Goal: Task Accomplishment & Management: Complete application form

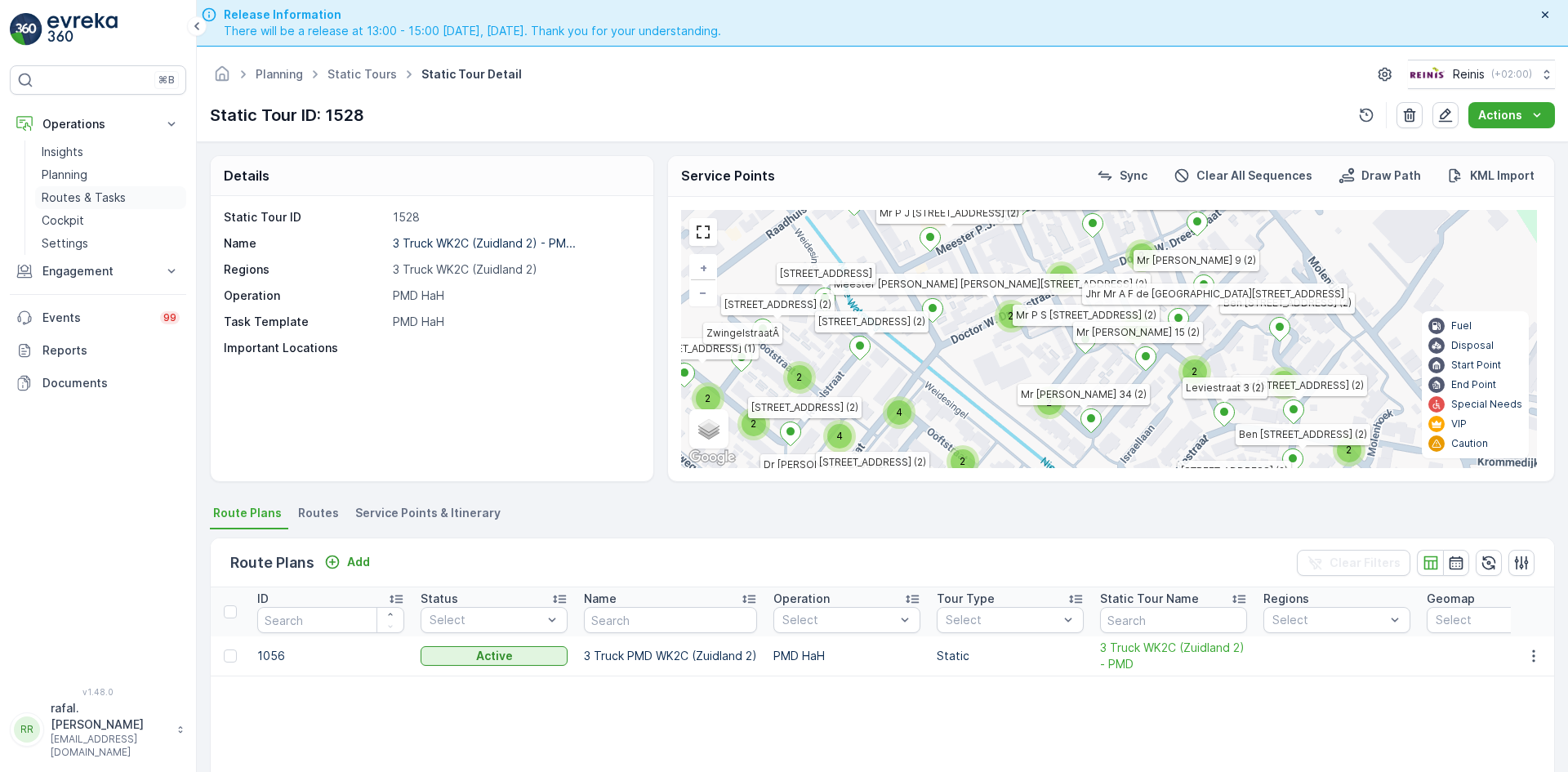
click at [69, 194] on p "Routes & Tasks" at bounding box center [83, 198] width 84 height 16
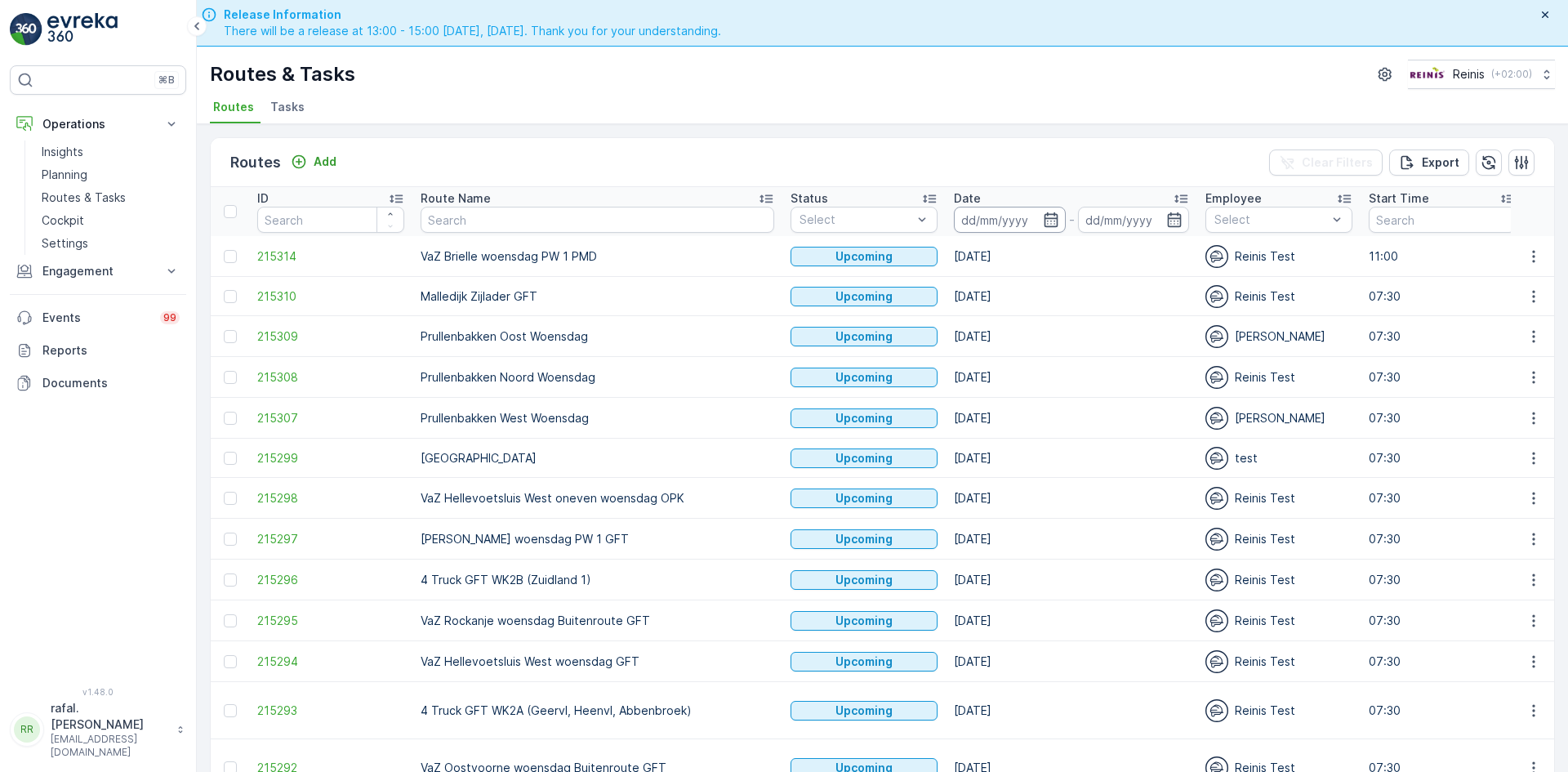
click at [954, 216] on input at bounding box center [1009, 220] width 112 height 26
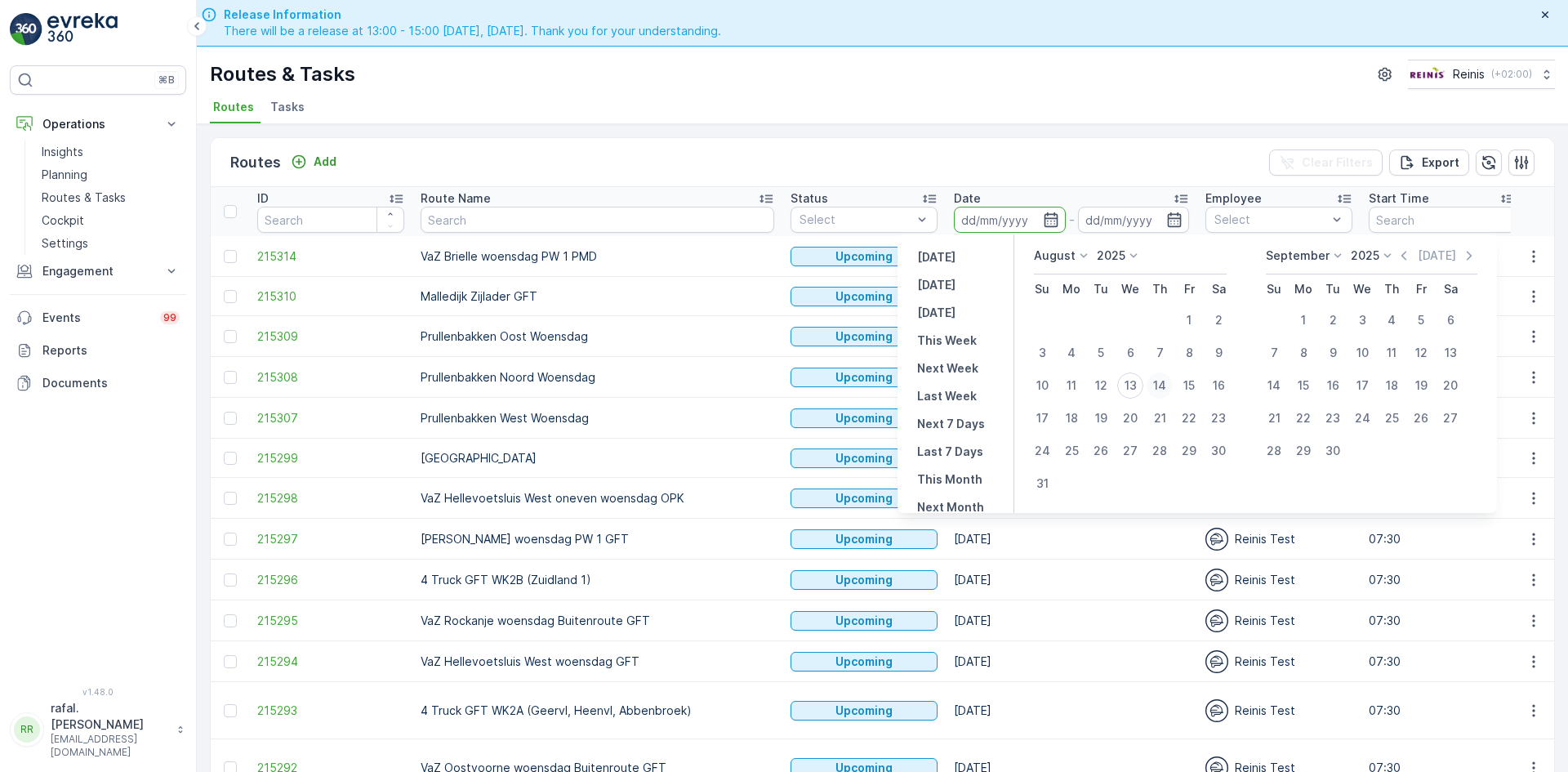
click at [1157, 377] on div "14" at bounding box center [1160, 386] width 26 height 26
type input "[DATE]"
click at [1157, 377] on div "14" at bounding box center [1160, 386] width 26 height 26
type input "[DATE]"
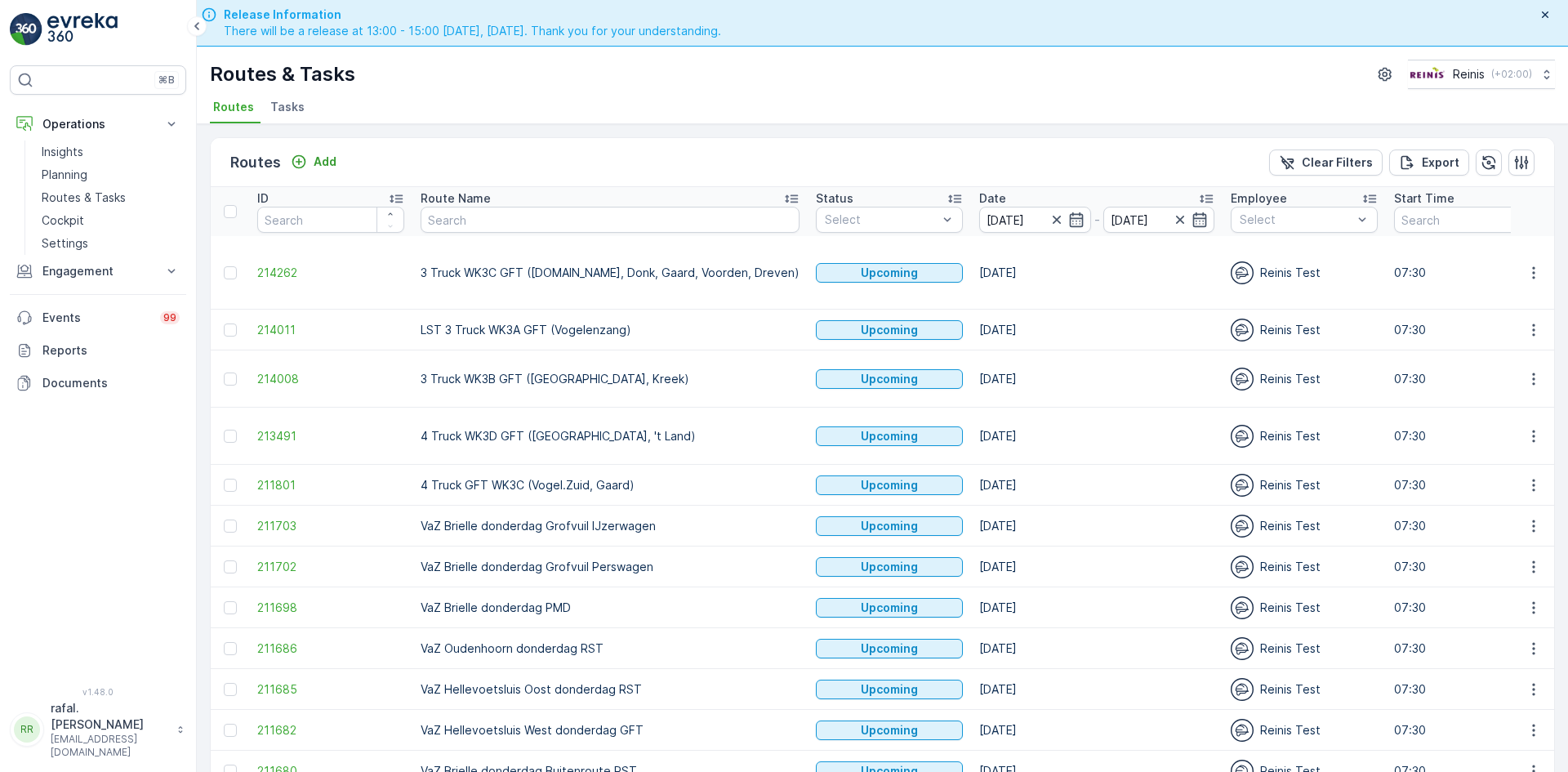
click at [783, 198] on icon at bounding box center [791, 199] width 16 height 16
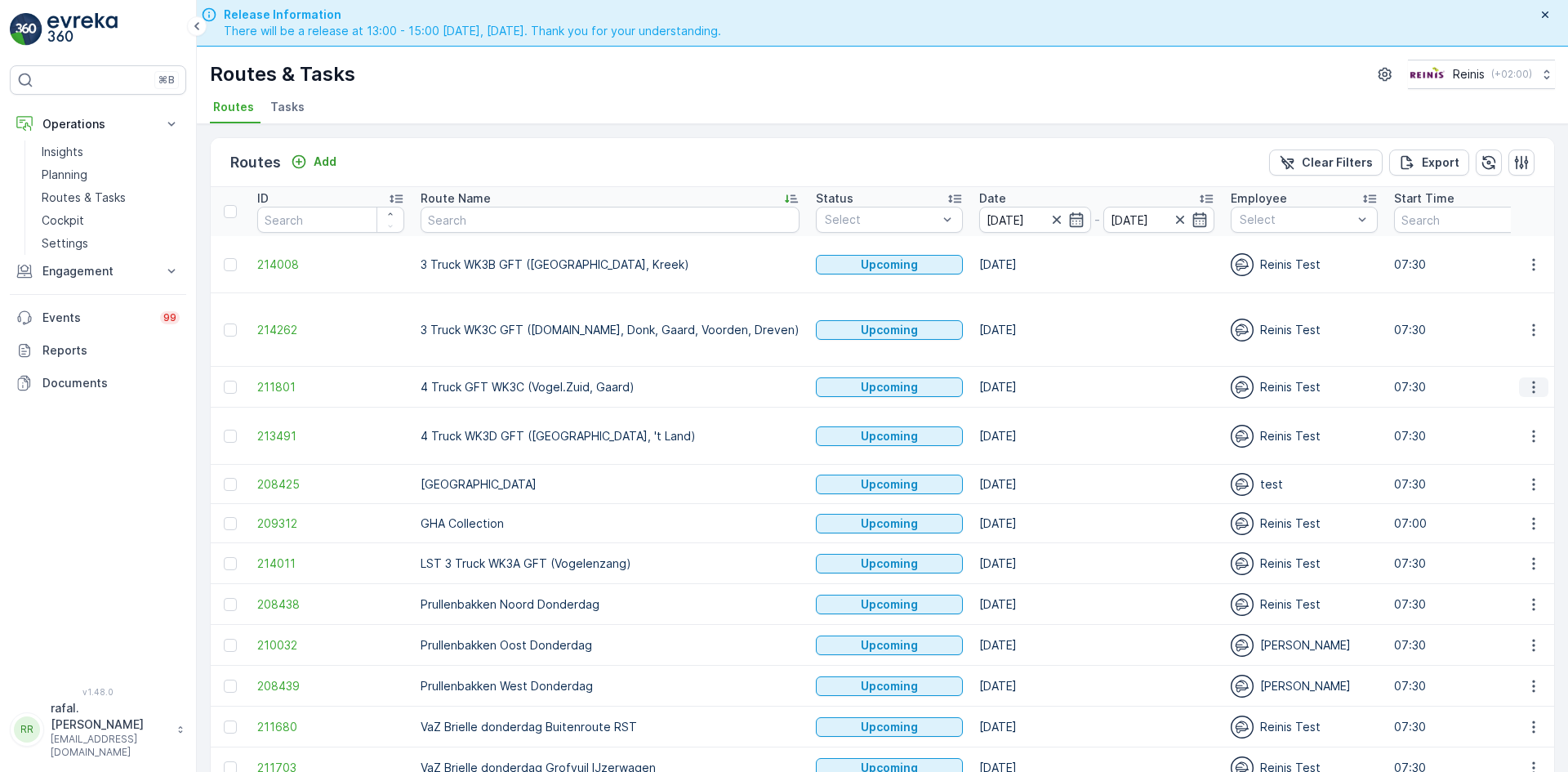
click at [1526, 379] on icon "button" at bounding box center [1534, 387] width 16 height 16
click at [1499, 376] on span "See More Details" at bounding box center [1495, 379] width 95 height 16
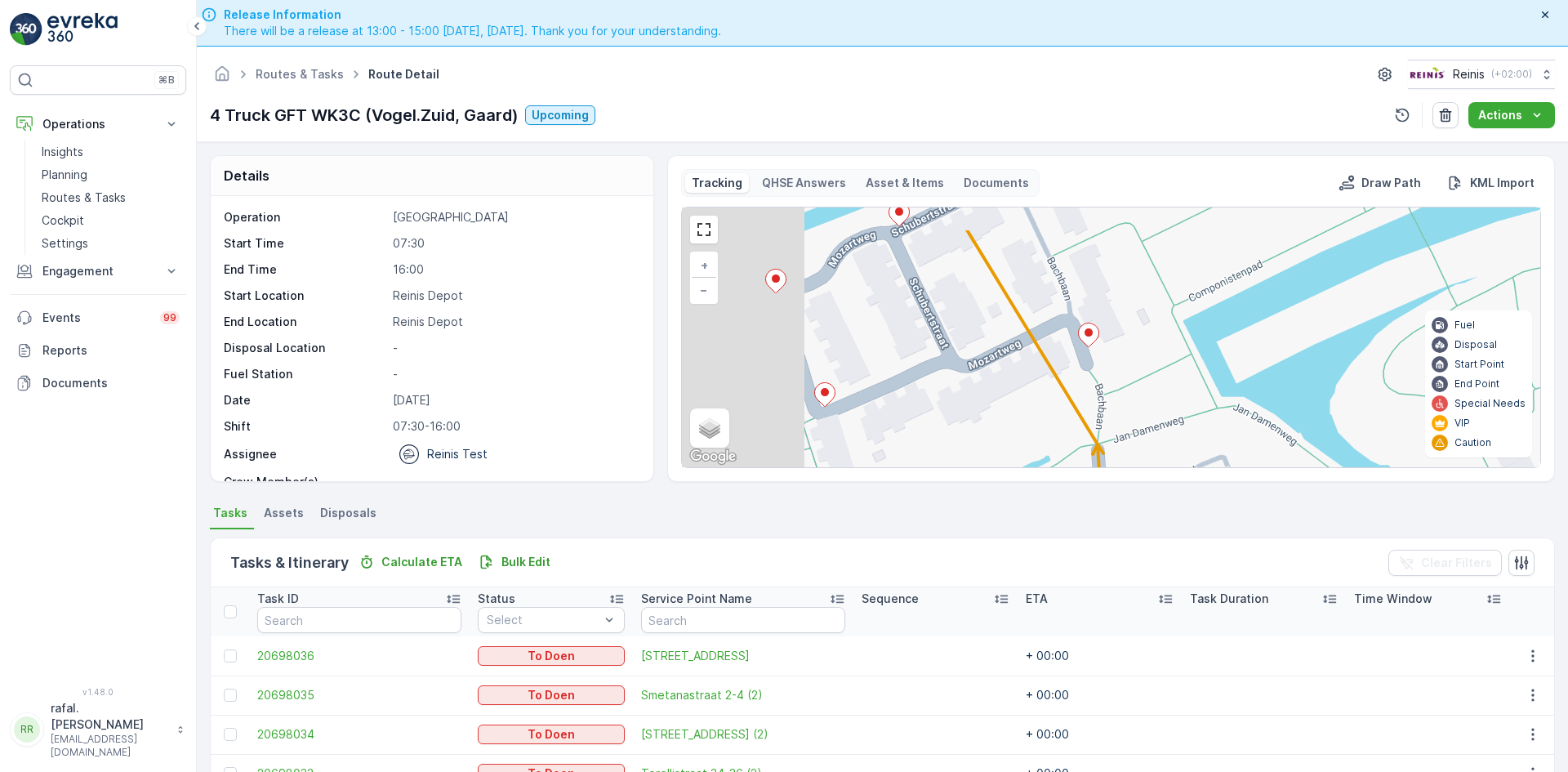
drag, startPoint x: 833, startPoint y: 315, endPoint x: 1034, endPoint y: 364, distance: 206.9
click at [1034, 364] on div "2 2 2 2 2 2 2 2 2 + − Satellite Roadmap Terrain Hybrid Leaflet Keyboard shortcu…" at bounding box center [1111, 337] width 858 height 260
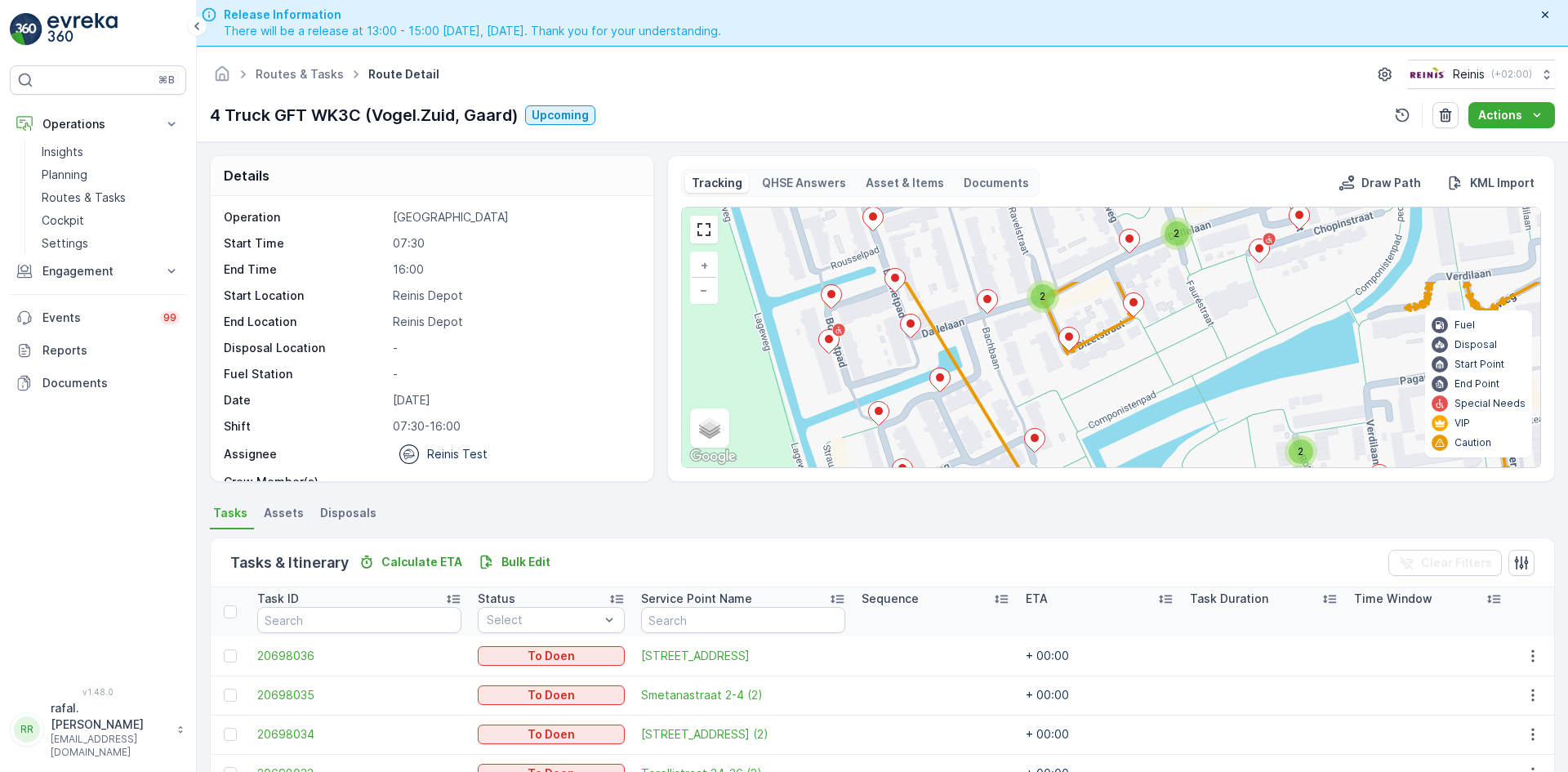
drag, startPoint x: 947, startPoint y: 338, endPoint x: 968, endPoint y: 439, distance: 103.2
click at [968, 439] on div "2 2 2 2 3 2 2 2 2 2 2 2 2 + − Satellite Roadmap Terrain Hybrid Leaflet Keyboard…" at bounding box center [1111, 337] width 858 height 260
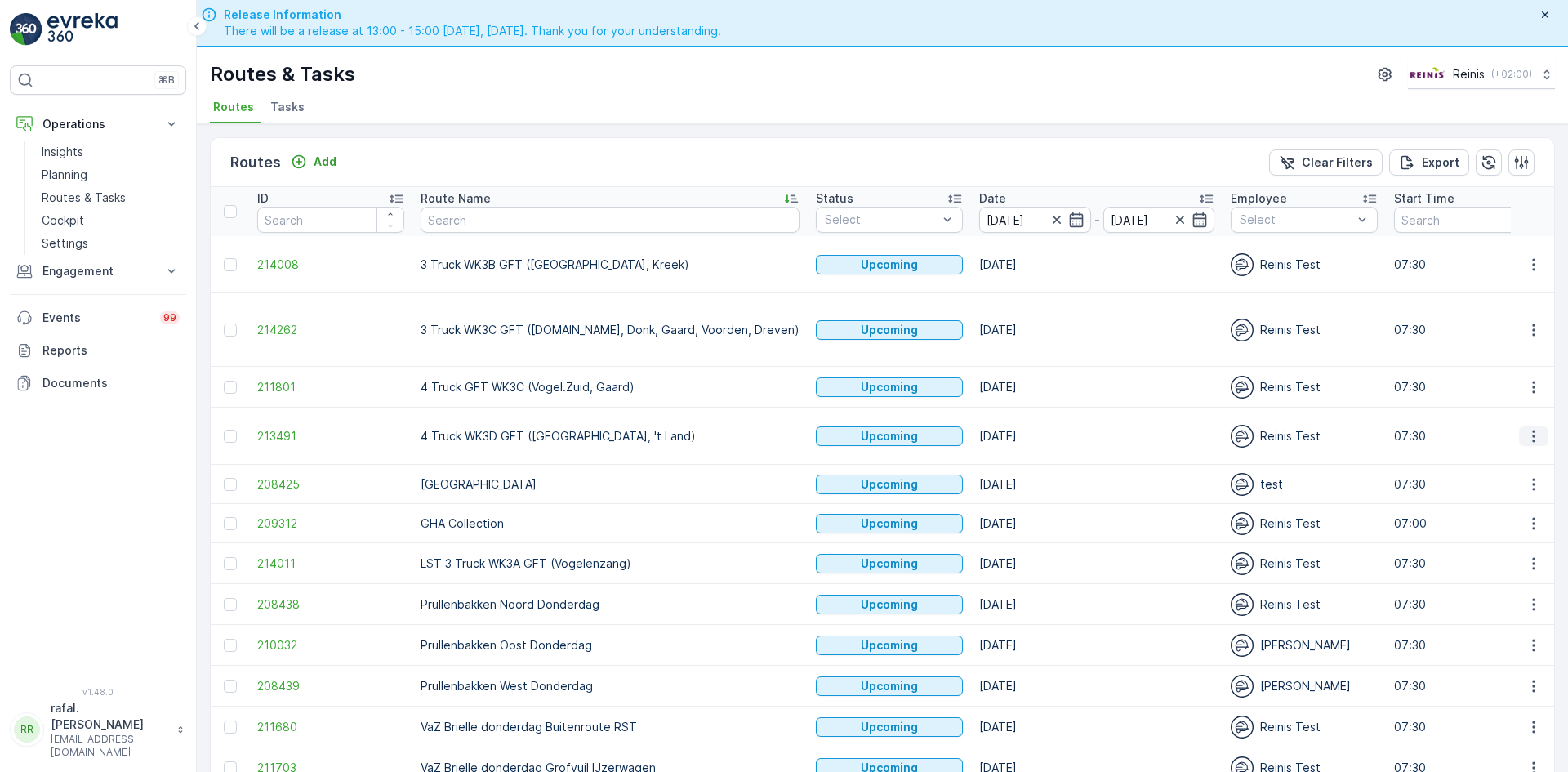
click at [1532, 428] on icon "button" at bounding box center [1534, 436] width 16 height 16
click at [1518, 417] on span "See More Details" at bounding box center [1495, 420] width 95 height 16
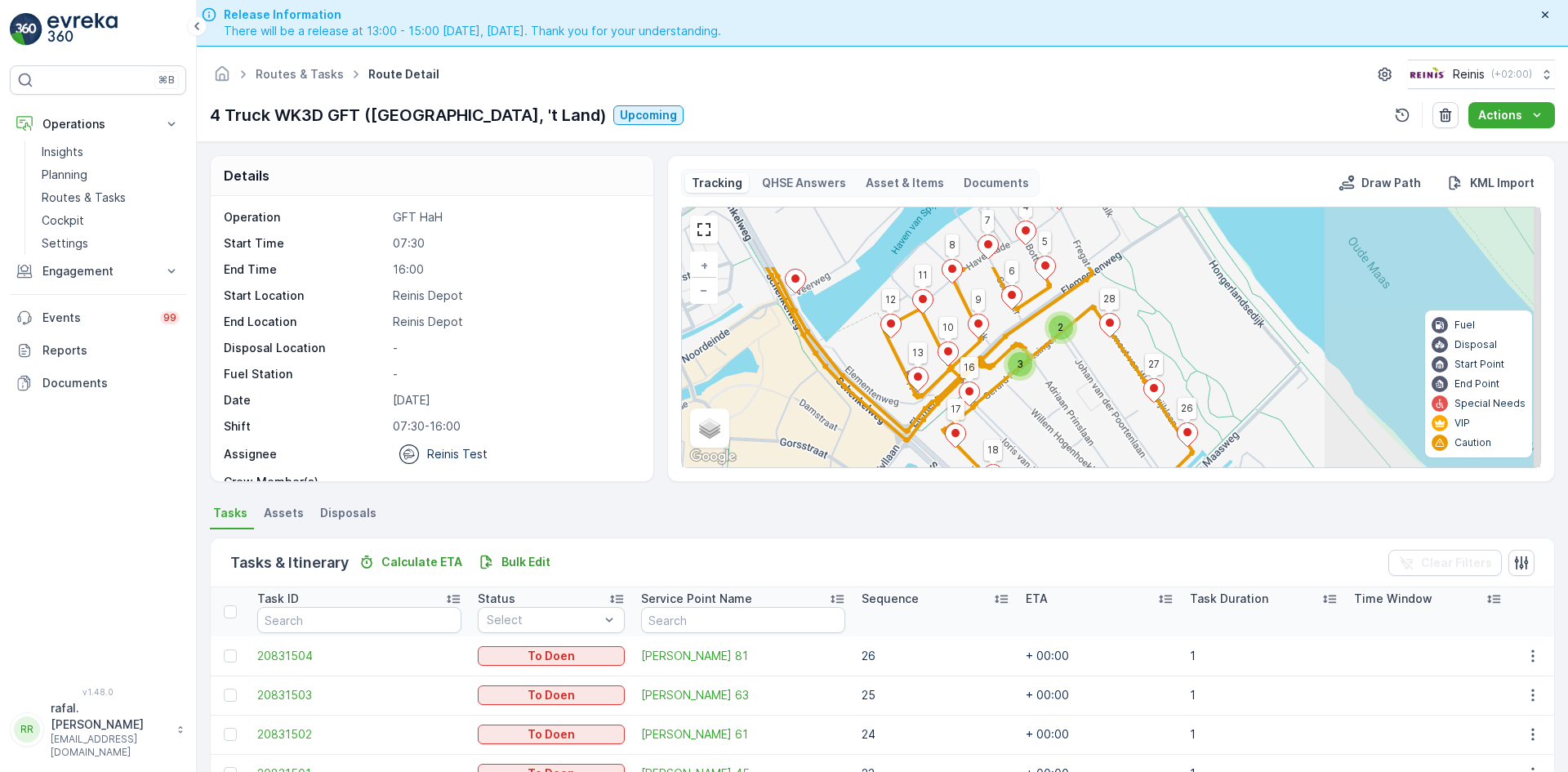
drag, startPoint x: 1196, startPoint y: 331, endPoint x: 965, endPoint y: 417, distance: 246.5
click at [965, 417] on div "4 2 2 3 4 3 2 27 26 19 17 18 12 16 13 10 7 11 9 8 6 28 5 + − Satellite Roadmap …" at bounding box center [1111, 337] width 858 height 260
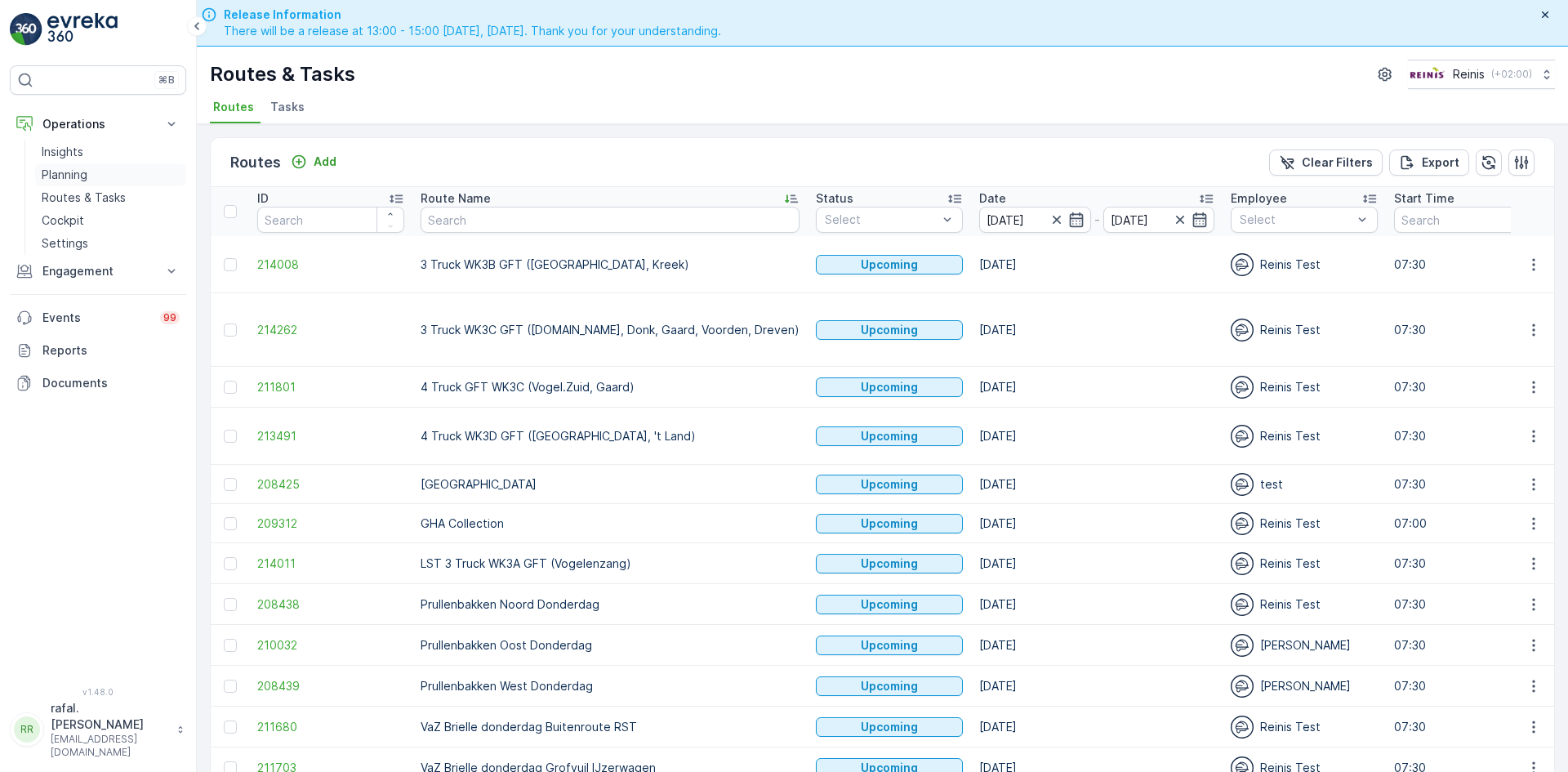
click at [68, 172] on p "Planning" at bounding box center [65, 175] width 46 height 16
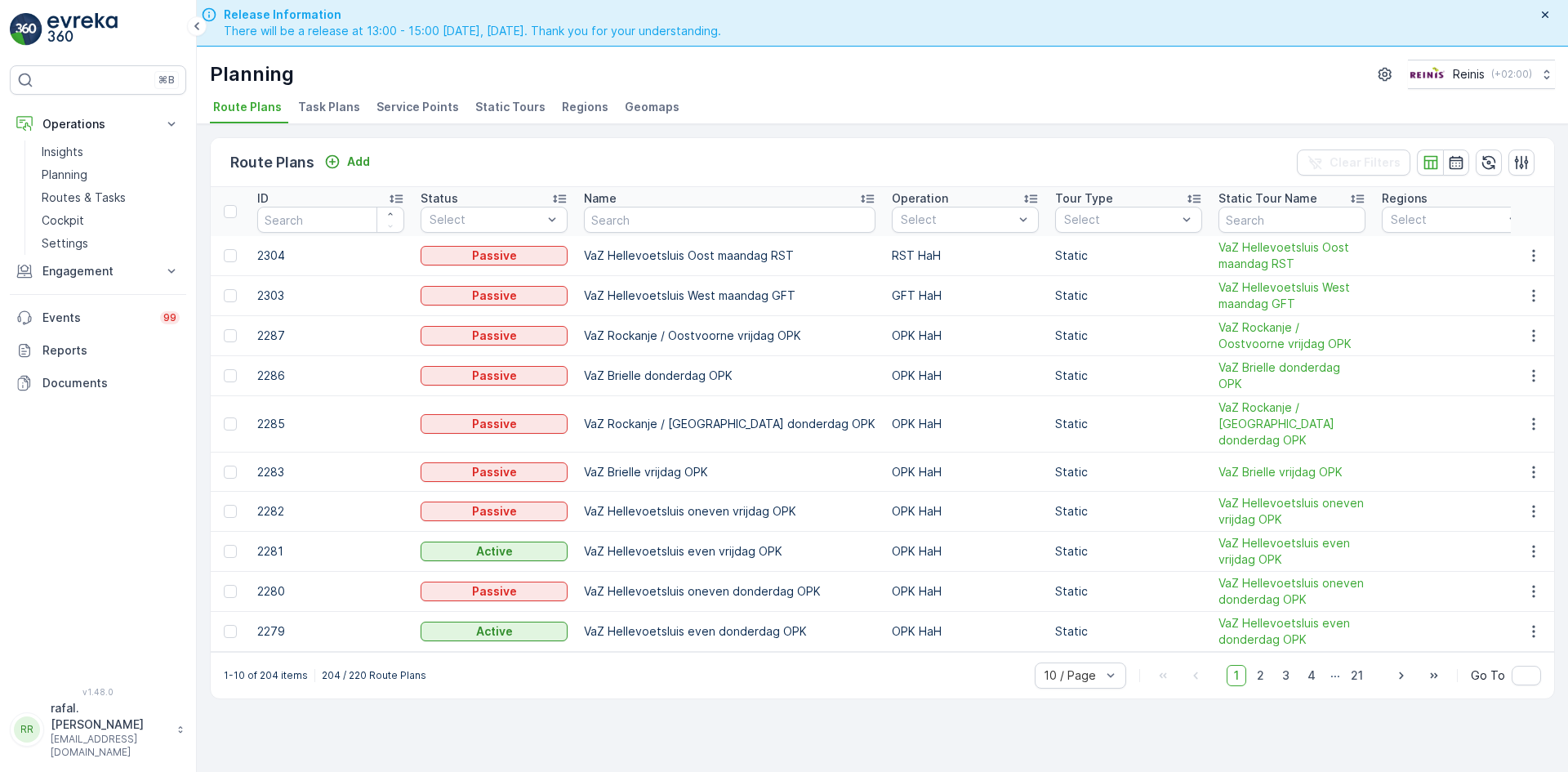
click at [505, 101] on span "Static Tours" at bounding box center [510, 107] width 70 height 16
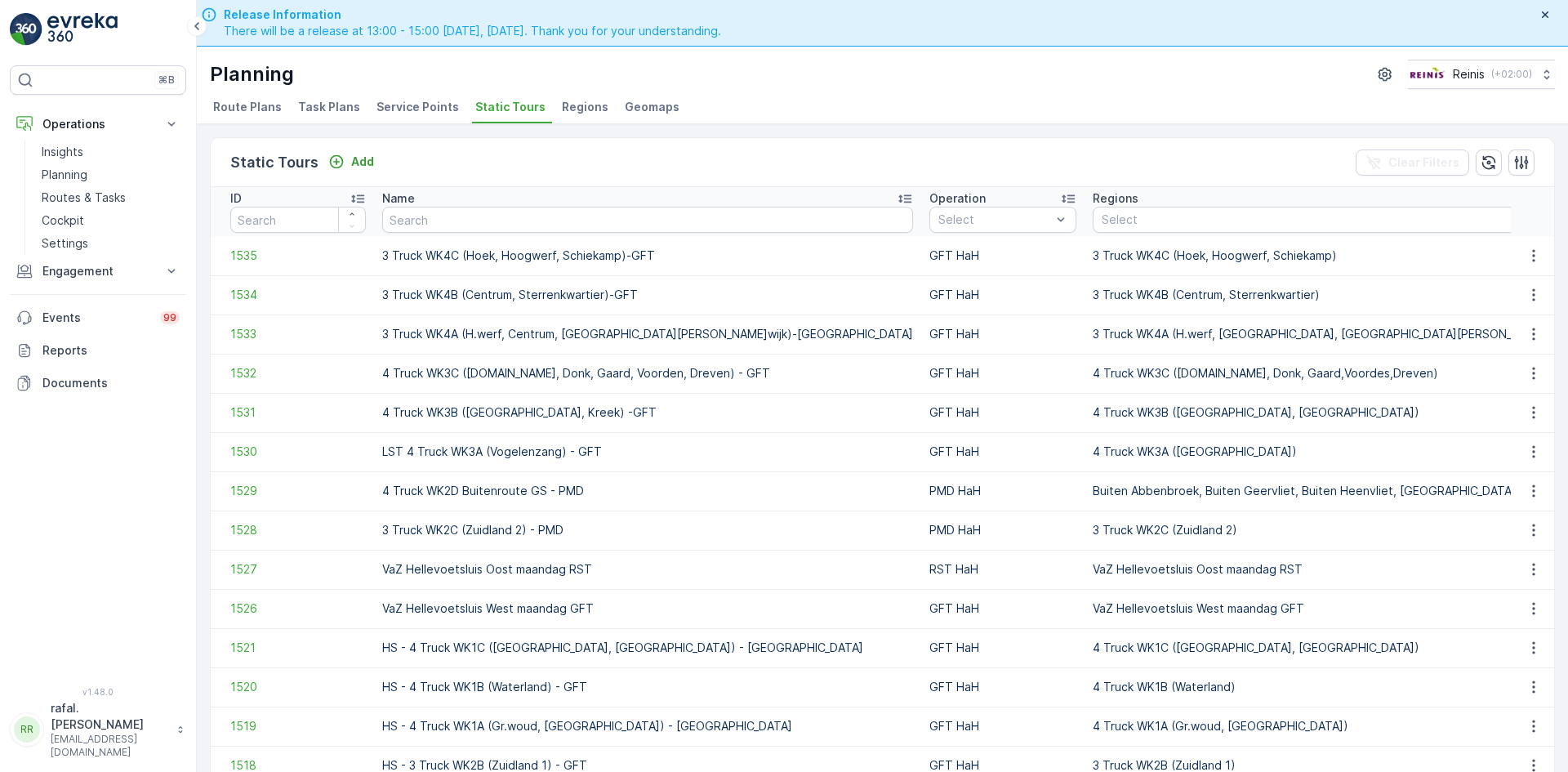
click at [698, 189] on th "Name" at bounding box center [648, 212] width 547 height 49
click at [897, 194] on icon at bounding box center [905, 199] width 16 height 16
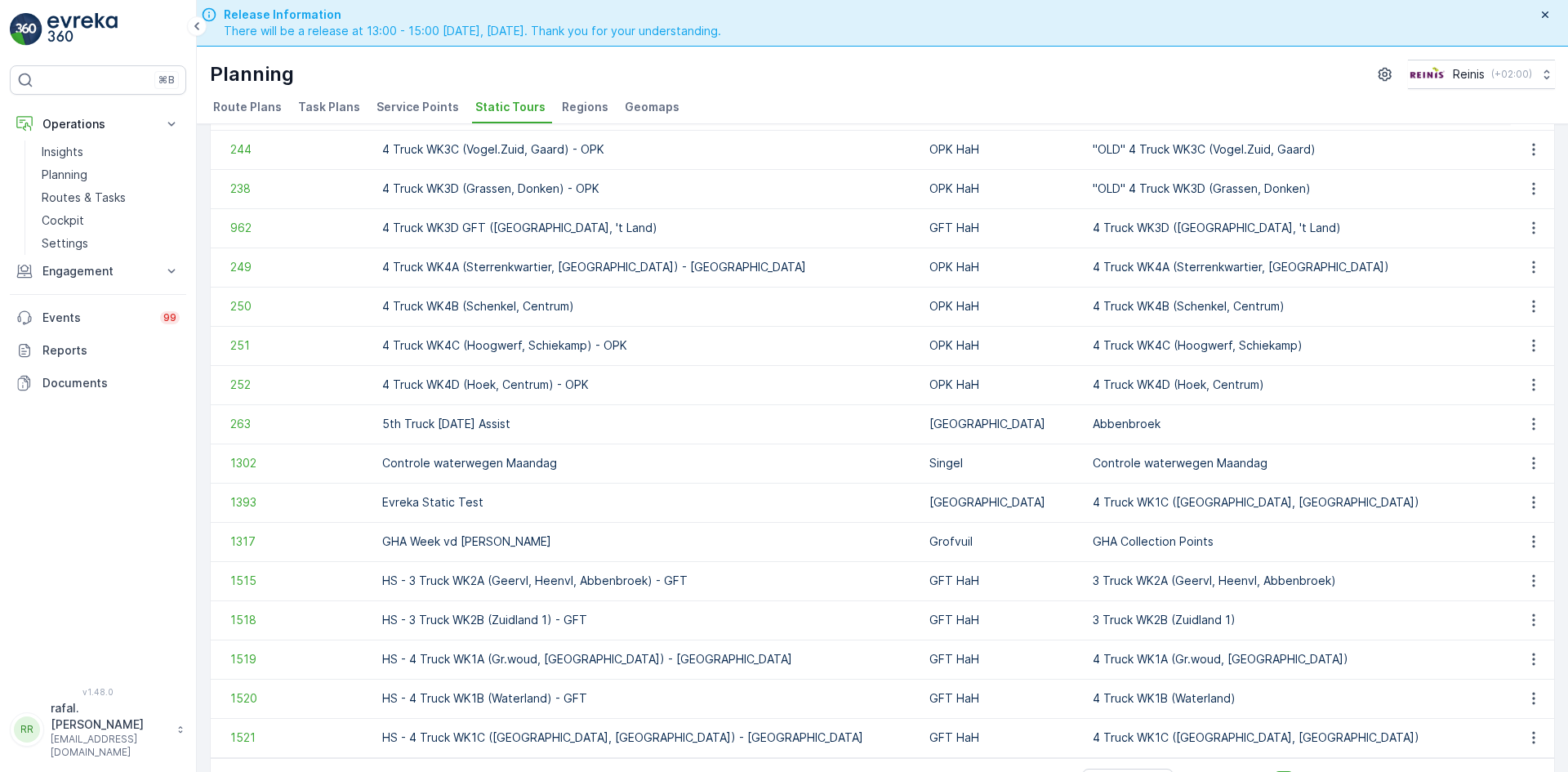
scroll to position [47, 0]
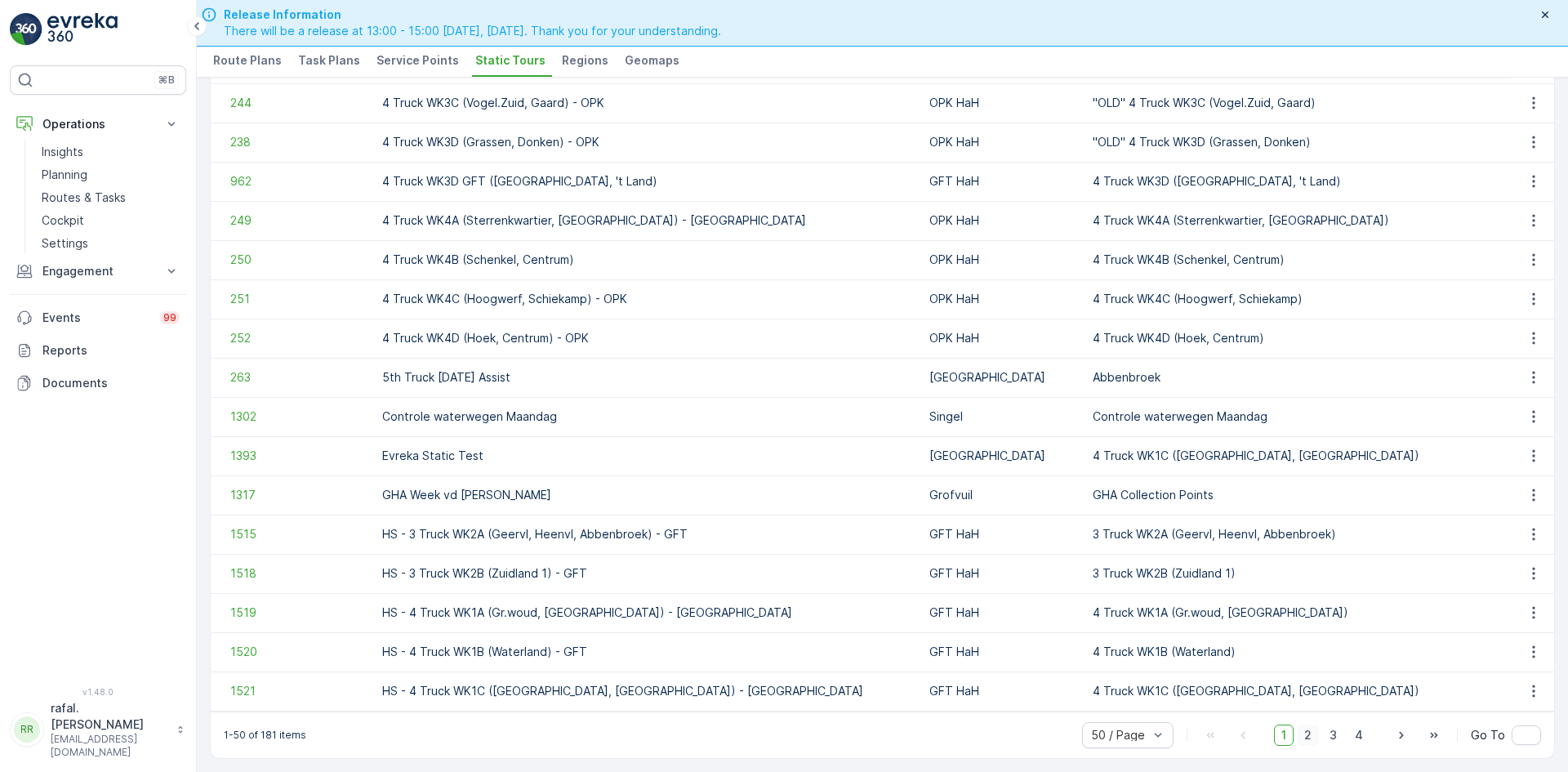
click at [1308, 734] on span "2" at bounding box center [1307, 735] width 22 height 21
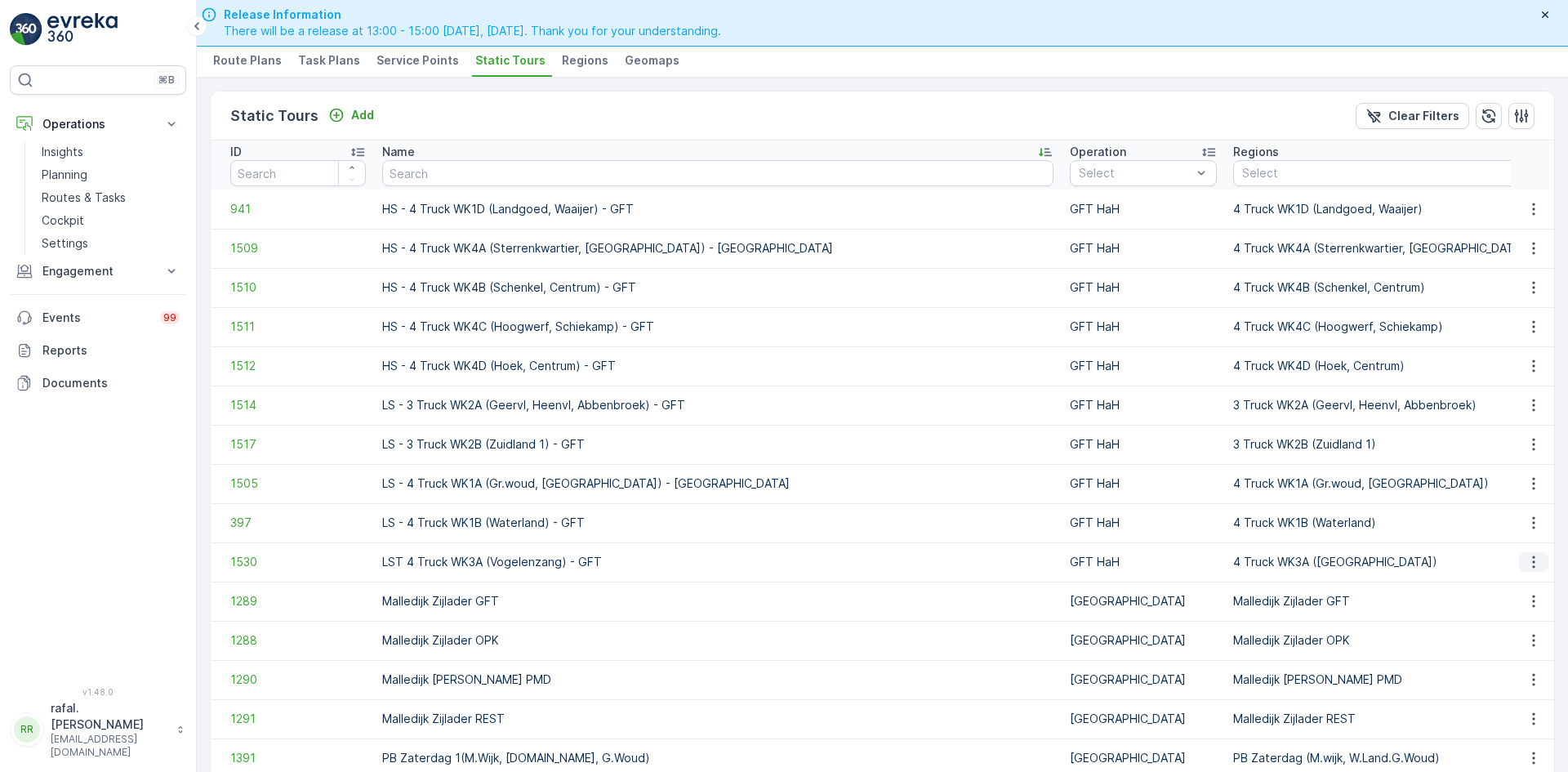
click at [1532, 561] on icon "button" at bounding box center [1533, 562] width 2 height 12
click at [1524, 588] on span "See More Details" at bounding box center [1505, 587] width 95 height 16
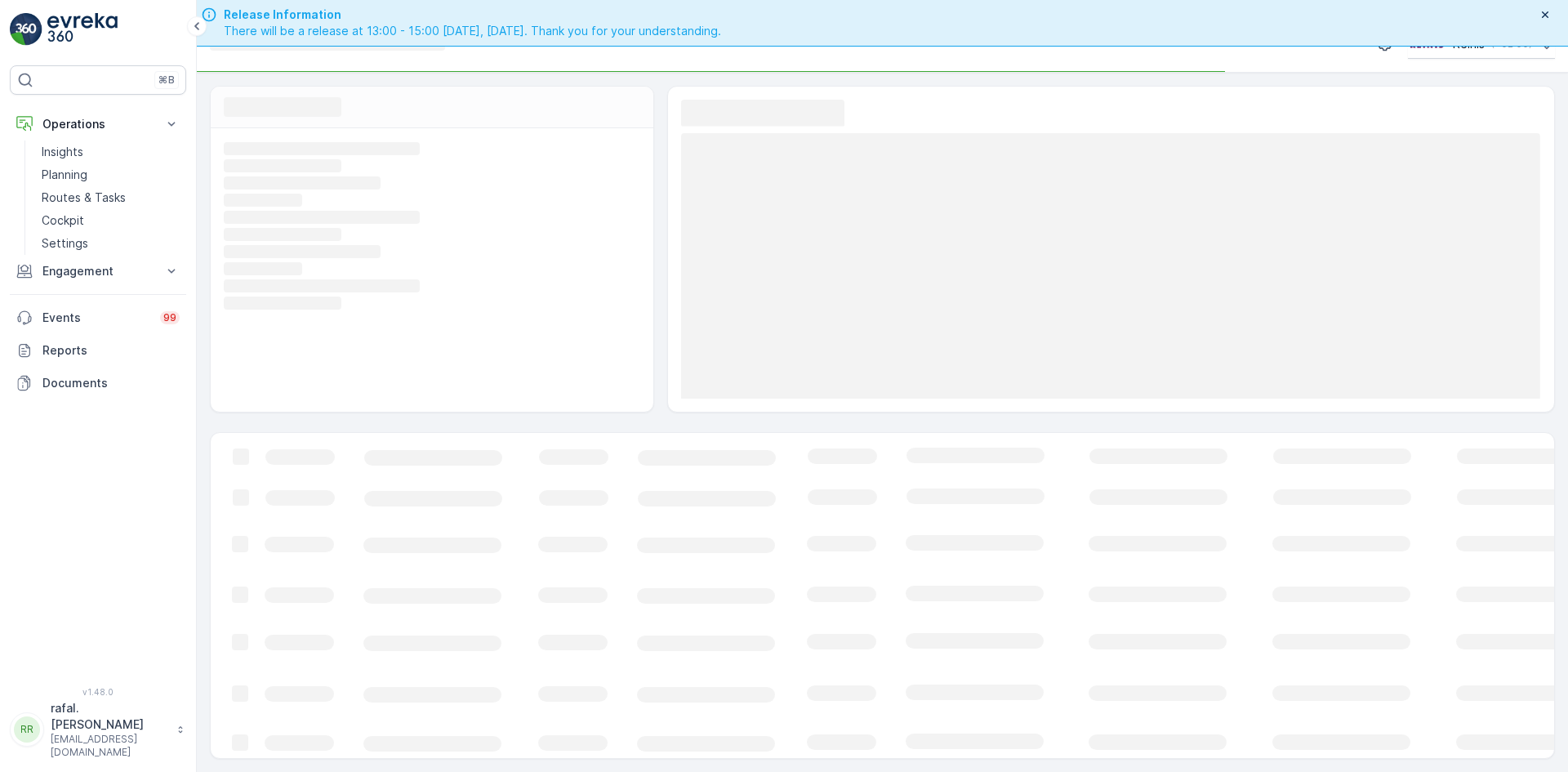
scroll to position [30, 0]
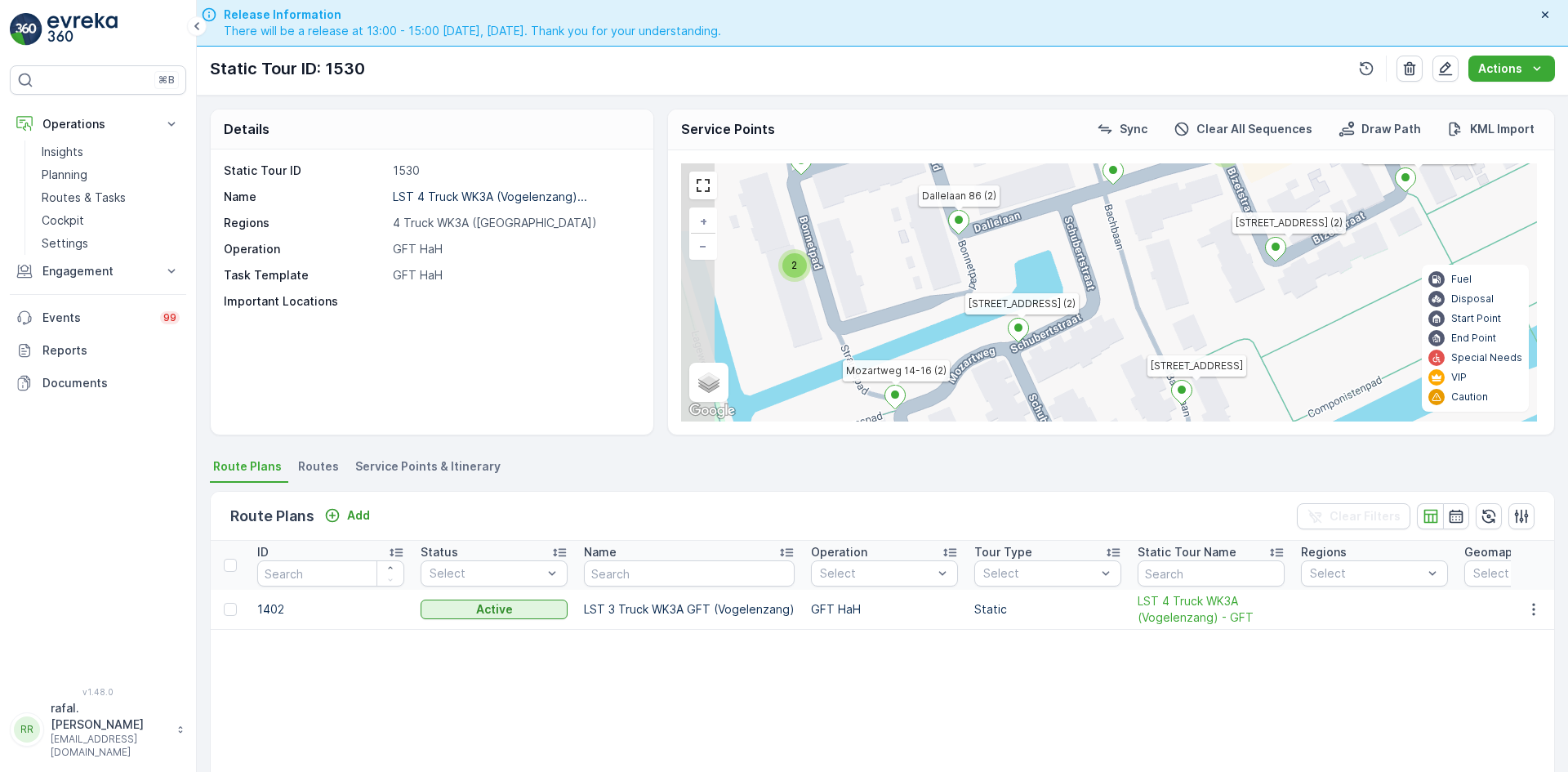
drag, startPoint x: 1061, startPoint y: 243, endPoint x: 1116, endPoint y: 285, distance: 69.2
click at [1128, 272] on div "2 2 2 3 2 2 2 2 2 2 2 2 2 2 2 2 2 2 2 2 2 2 4 2 2 2 [GEOGRAPHIC_DATA] (2) Ouver…" at bounding box center [1109, 292] width 856 height 258
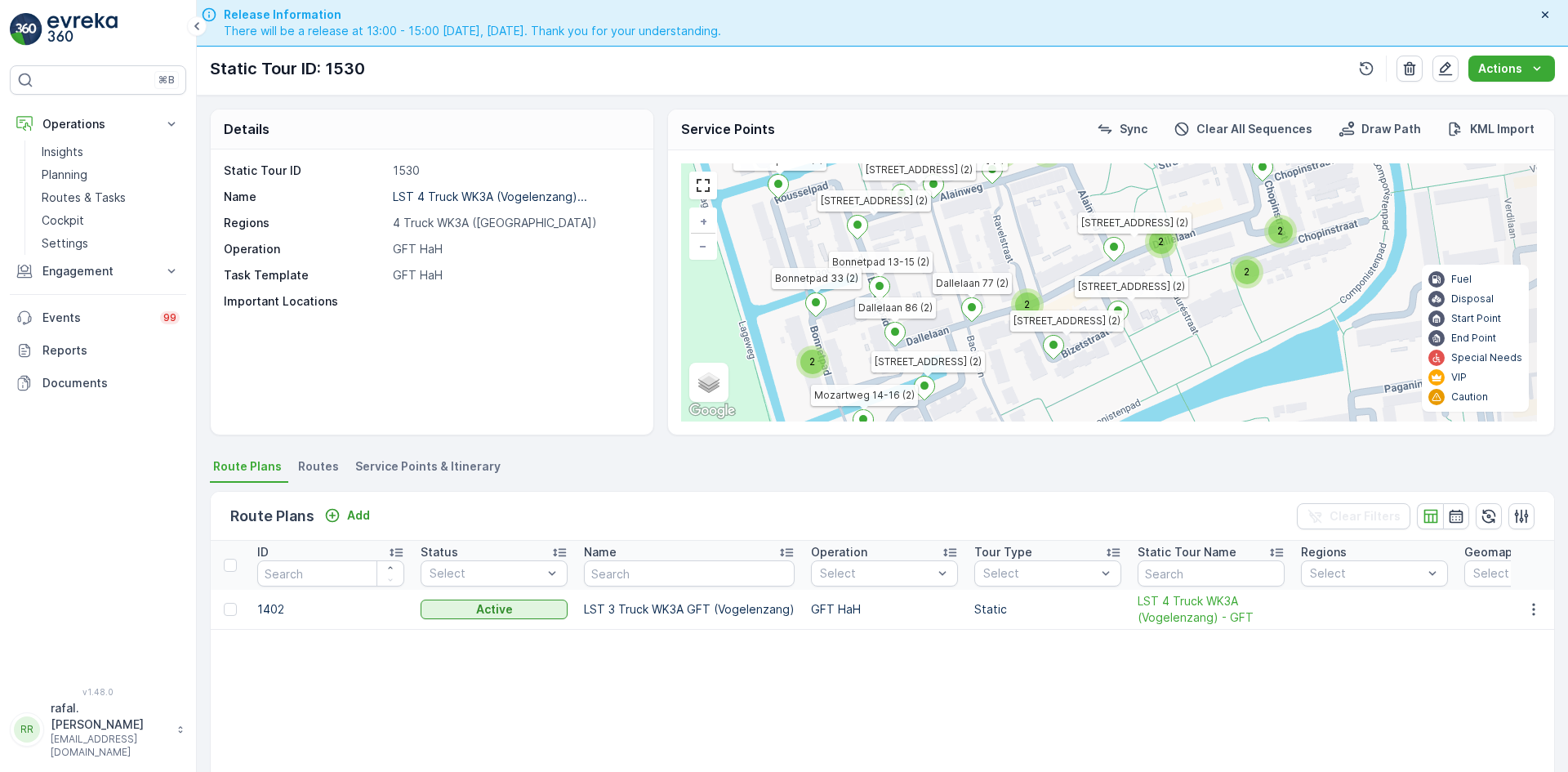
drag, startPoint x: 1261, startPoint y: 300, endPoint x: 1103, endPoint y: 377, distance: 175.8
click at [1103, 377] on div "3 2 3 2 2 3 2 2 2 2 3 2 2 2 2 2 3 2 2 2 2 2 2 2 2 3 4 3 2 2 3 Voorweg 3 Tubastr…" at bounding box center [1109, 292] width 856 height 258
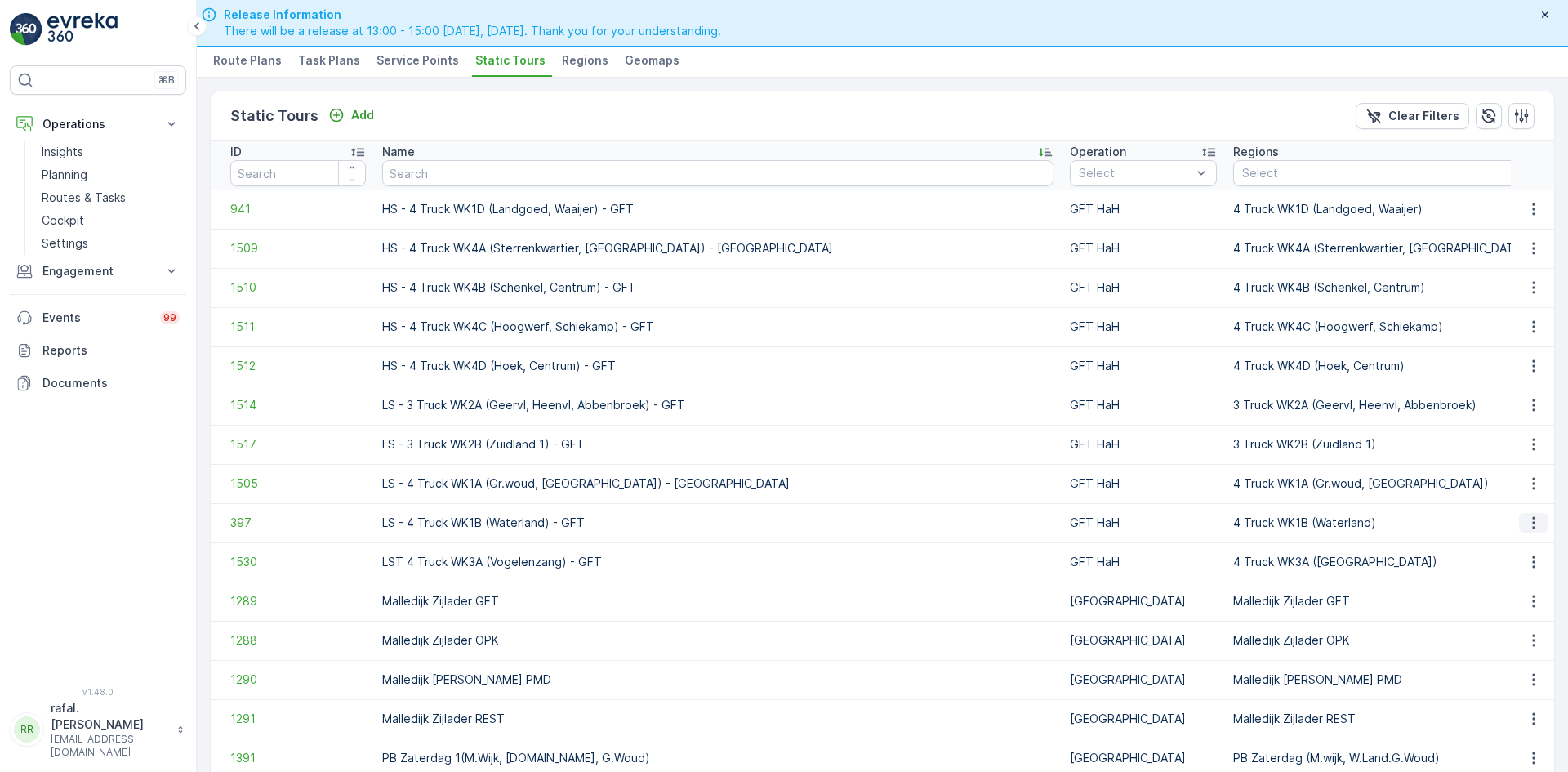
click at [1527, 524] on icon "button" at bounding box center [1534, 523] width 16 height 16
click at [1526, 539] on span "See More Details" at bounding box center [1505, 547] width 95 height 16
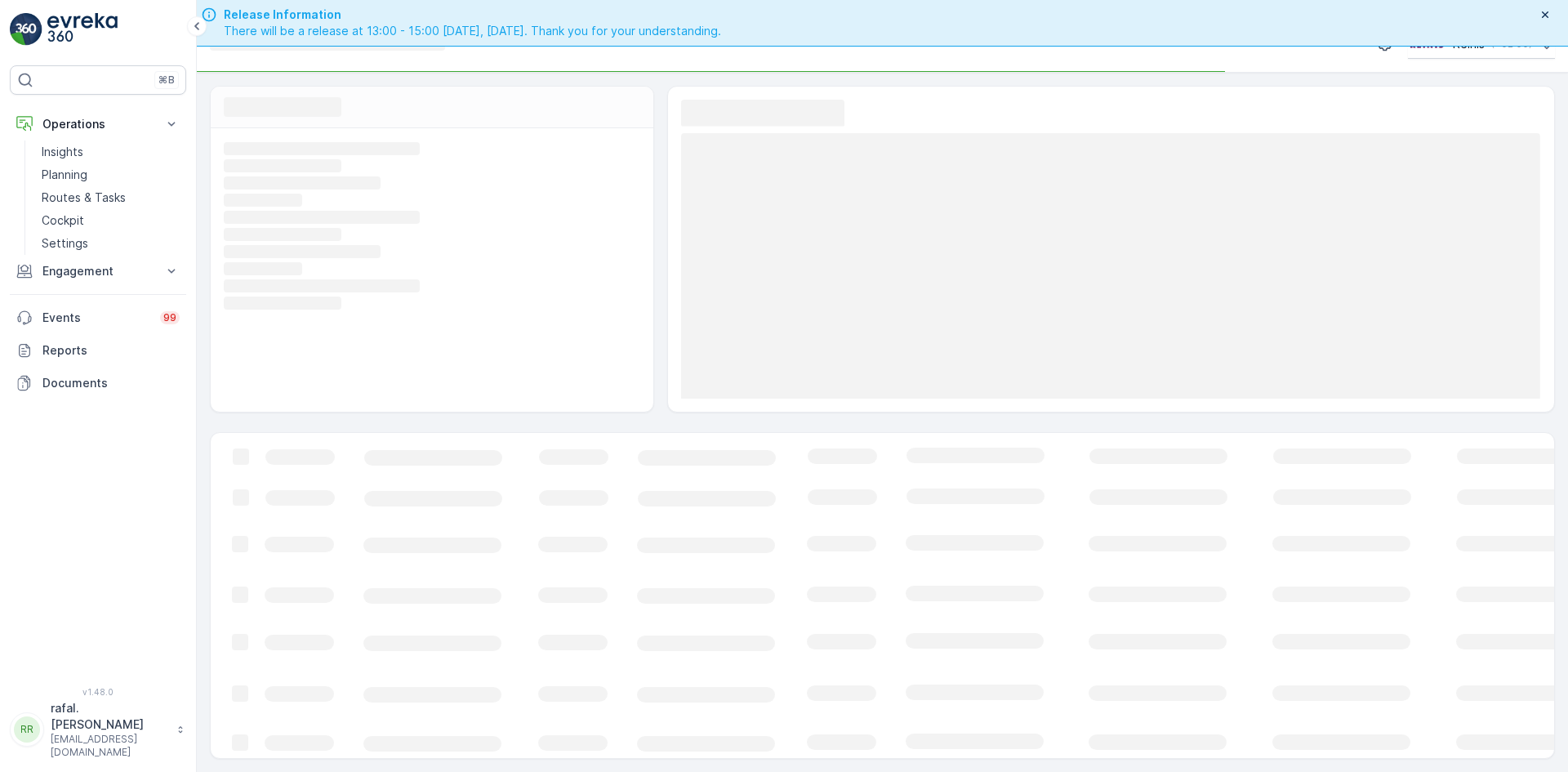
scroll to position [30, 0]
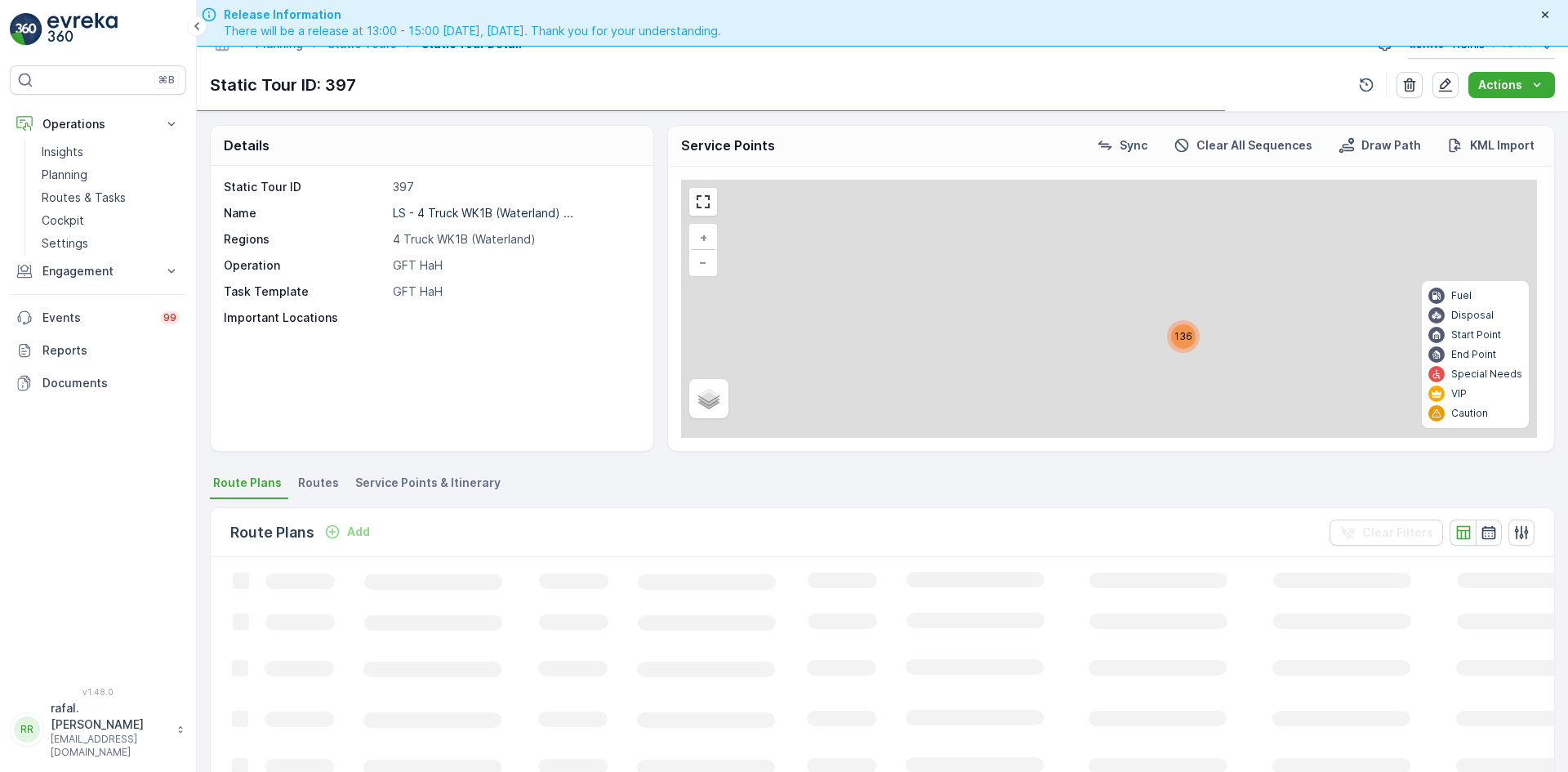
scroll to position [47, 0]
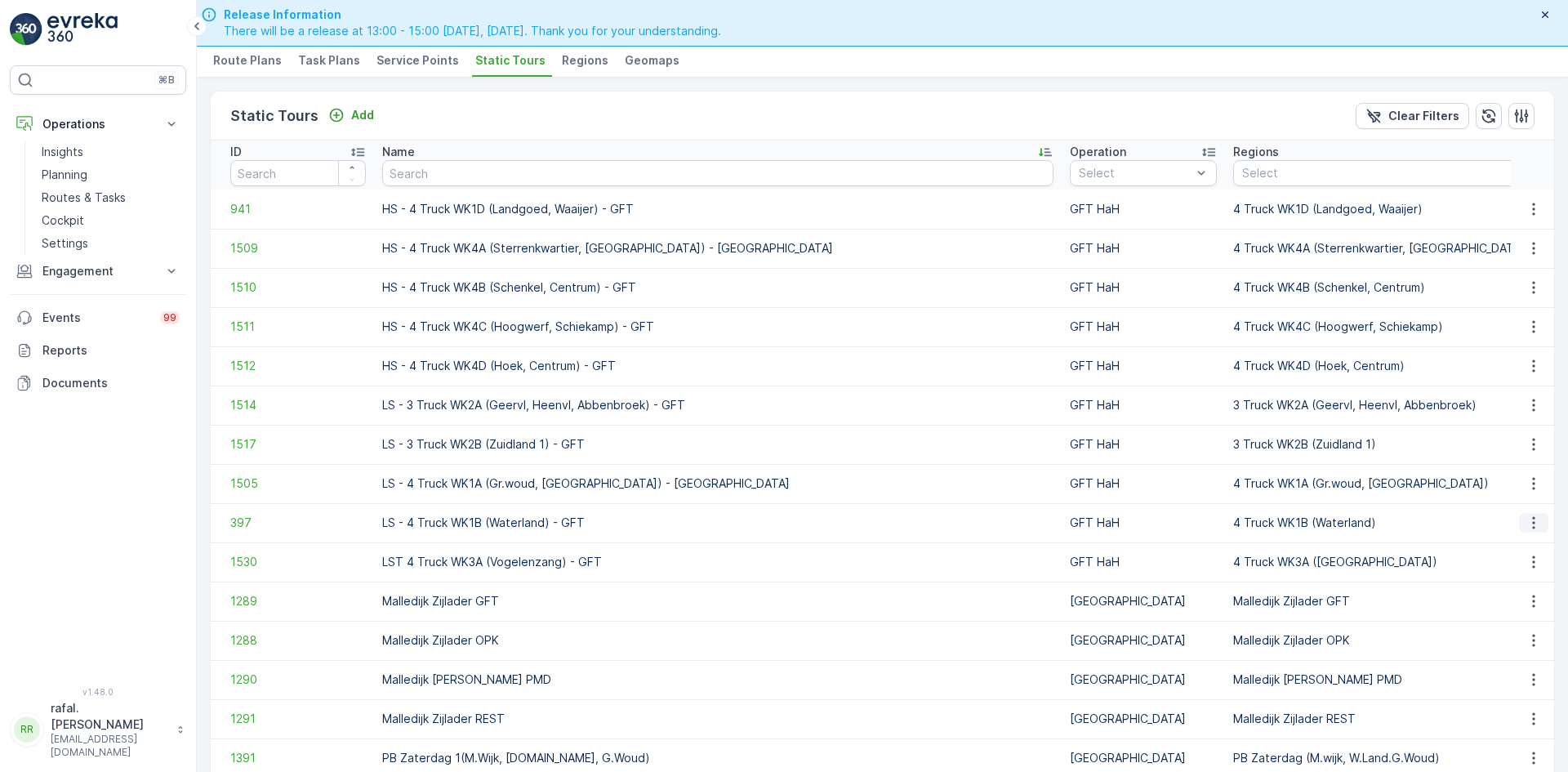
click at [1532, 523] on icon "button" at bounding box center [1534, 523] width 16 height 16
click at [1519, 595] on span "Add Ad Hoc Route" at bounding box center [1508, 593] width 102 height 16
click at [1530, 525] on icon "button" at bounding box center [1534, 523] width 16 height 16
click at [1508, 591] on span "Add Ad Hoc Route" at bounding box center [1508, 593] width 102 height 16
click at [637, 511] on td "LS - 4 Truck WK1B (Waterland) - GFT" at bounding box center [718, 523] width 688 height 39
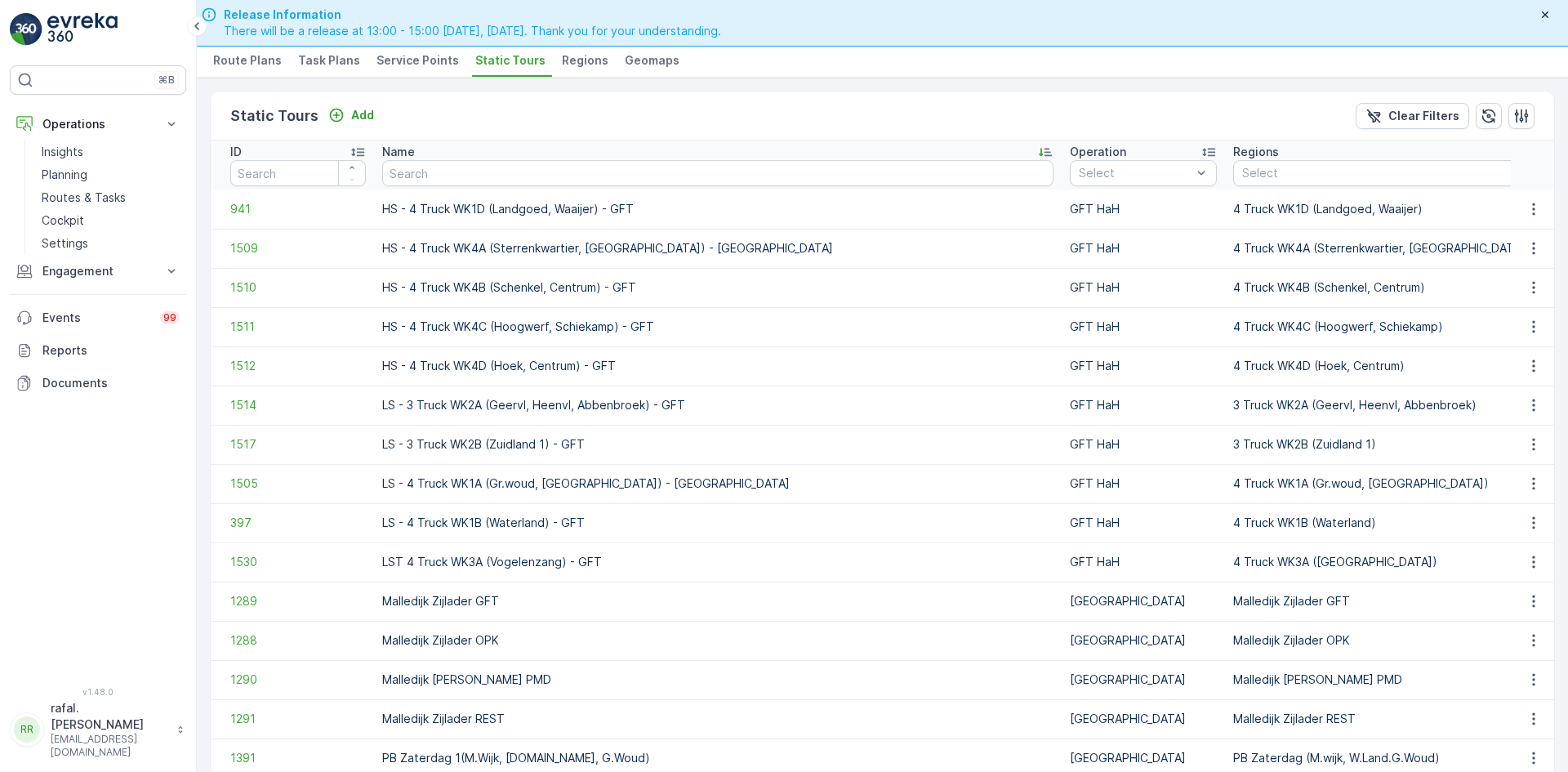
click at [649, 561] on td "LST 4 Truck WK3A (Vogelenzang) - GFT" at bounding box center [718, 562] width 688 height 39
click at [654, 529] on td "LS - 4 Truck WK1B (Waterland) - GFT" at bounding box center [718, 523] width 688 height 39
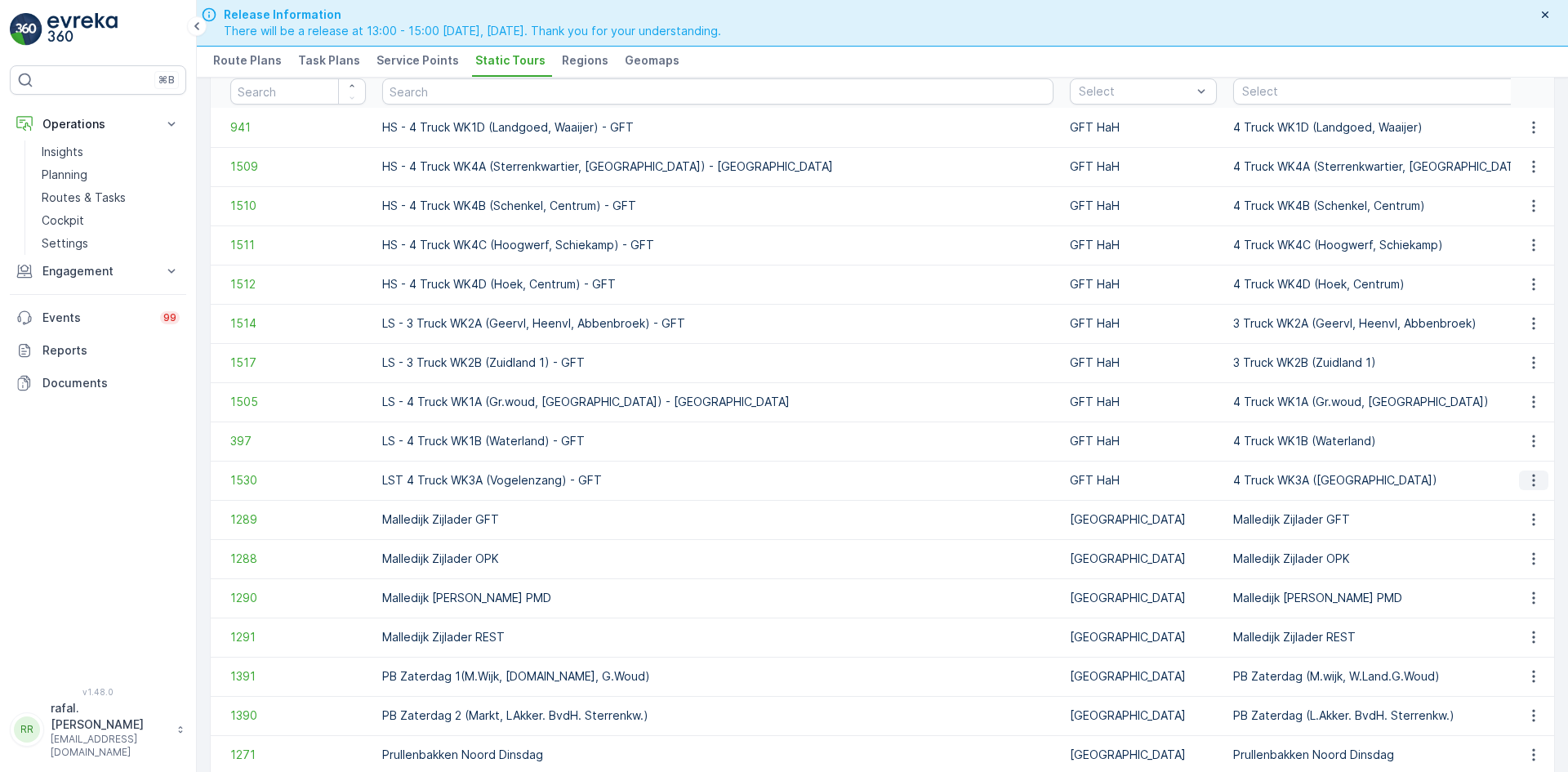
click at [1526, 480] on icon "button" at bounding box center [1534, 480] width 16 height 16
click at [1532, 545] on span "Add Ad Hoc Route" at bounding box center [1508, 551] width 102 height 16
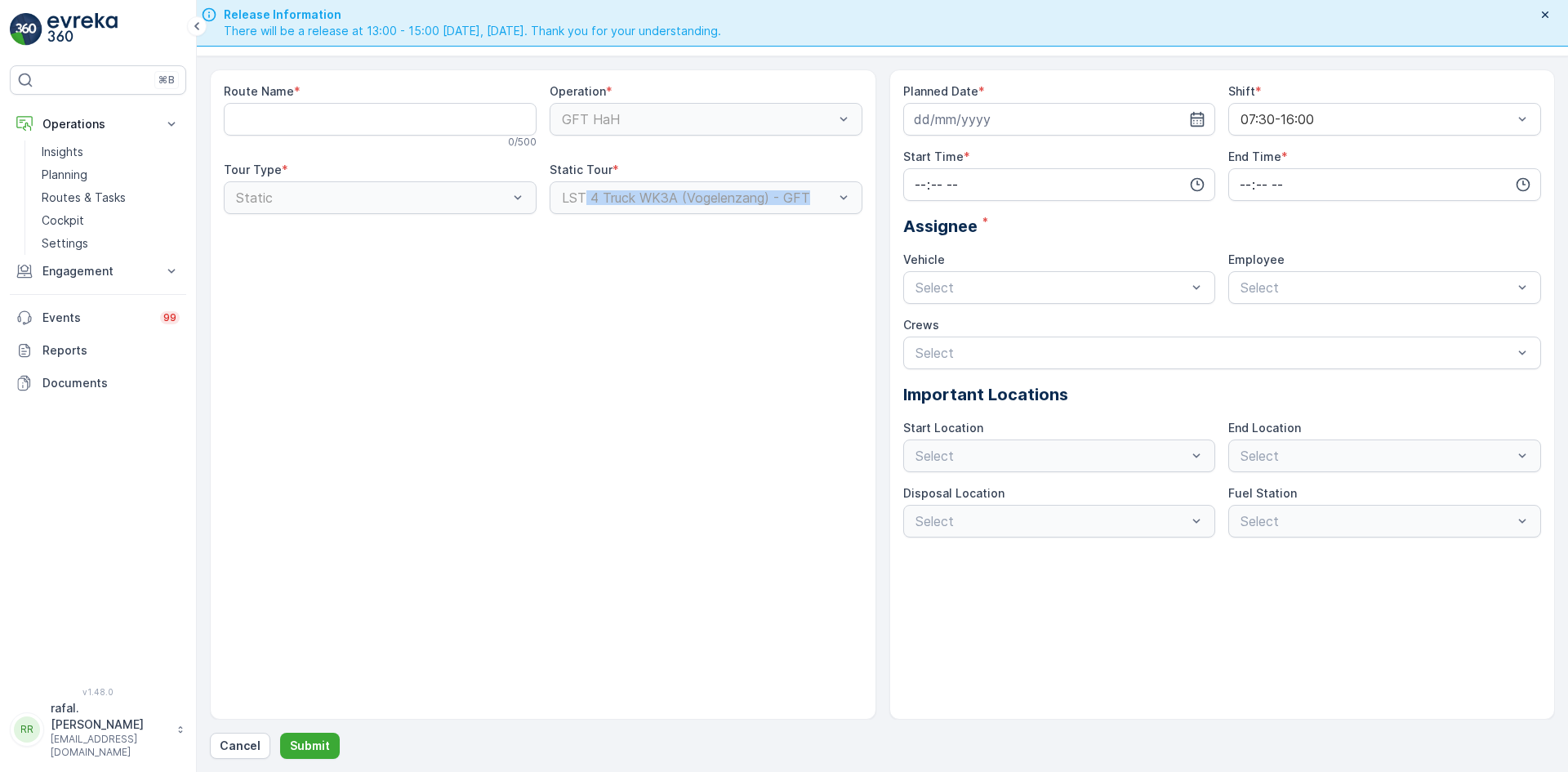
drag, startPoint x: 587, startPoint y: 196, endPoint x: 813, endPoint y: 206, distance: 226.2
click at [813, 206] on div "LST 4 Truck WK3A (Vogelenzang) - GFT" at bounding box center [706, 198] width 313 height 33
copy div "4 Truck WK3A (Vogelenzang) - GFT"
click at [341, 116] on Name "Route Name" at bounding box center [380, 119] width 313 height 33
paste Name "4 Truck WK3A (Vogelenzang) - GFT"
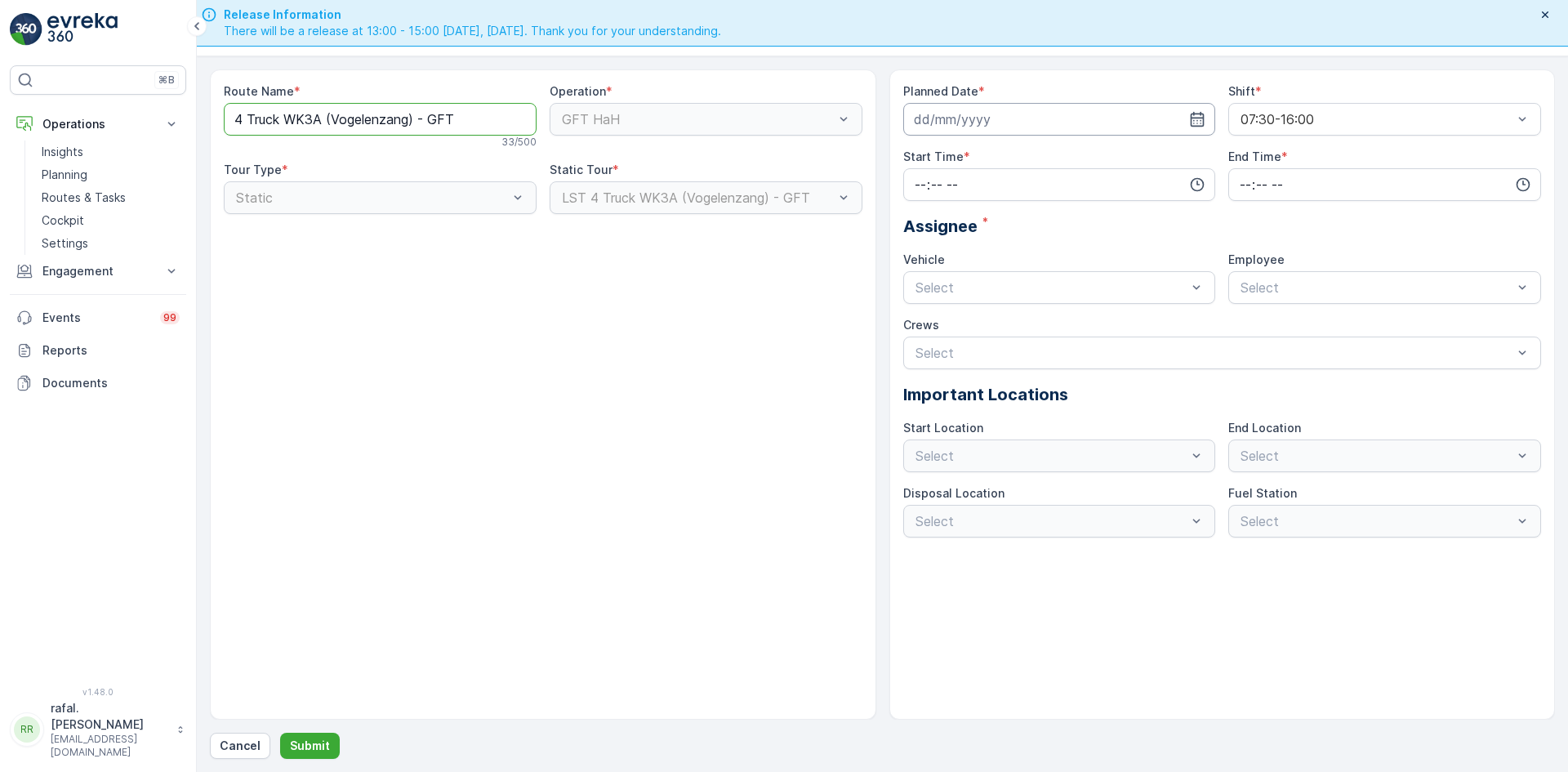
type Name "4 Truck WK3A (Vogelenzang) - GFT"
click at [1046, 118] on input at bounding box center [1059, 119] width 313 height 33
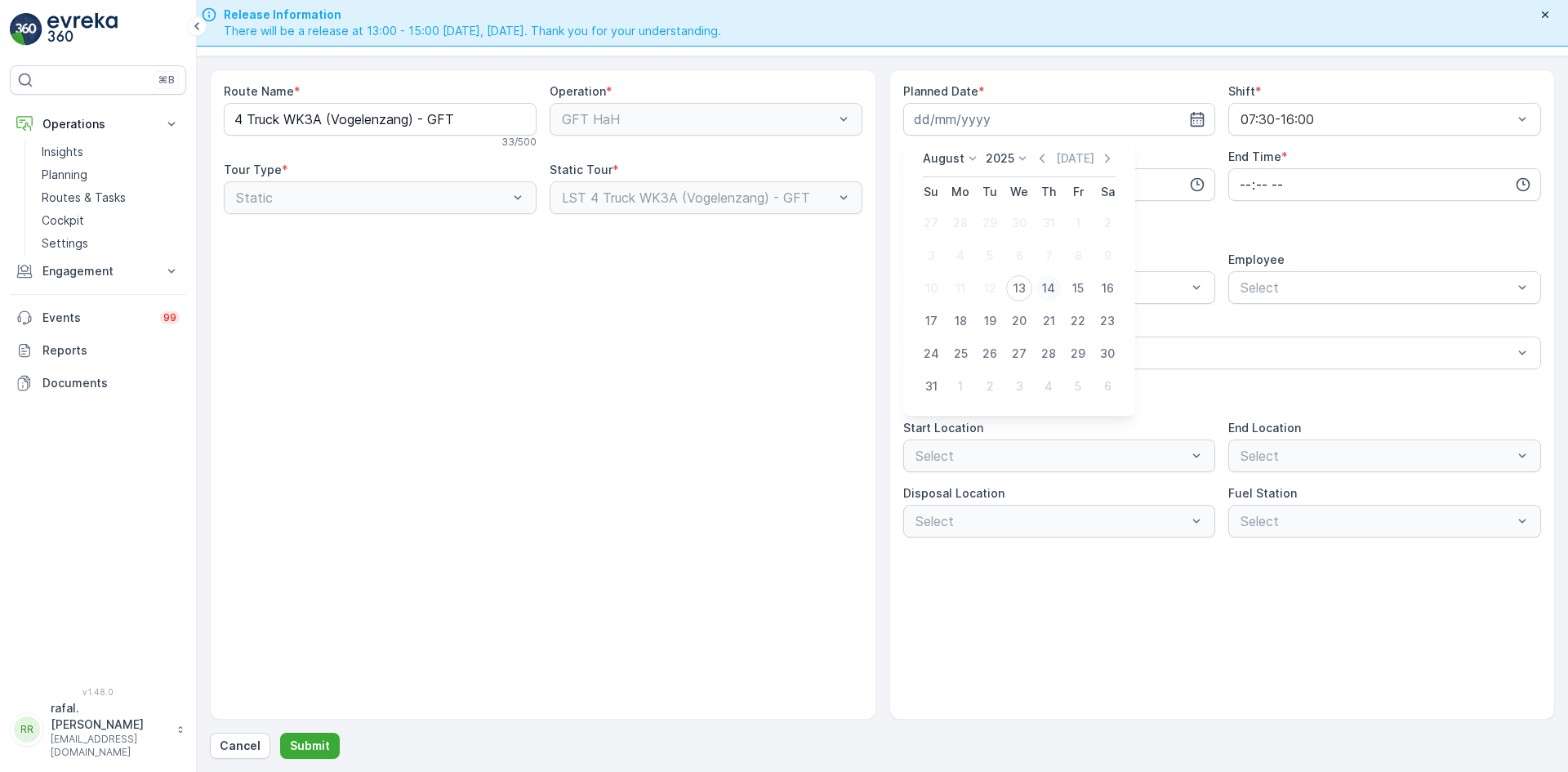
click at [1047, 292] on div "14" at bounding box center [1049, 288] width 26 height 26
type input "[DATE]"
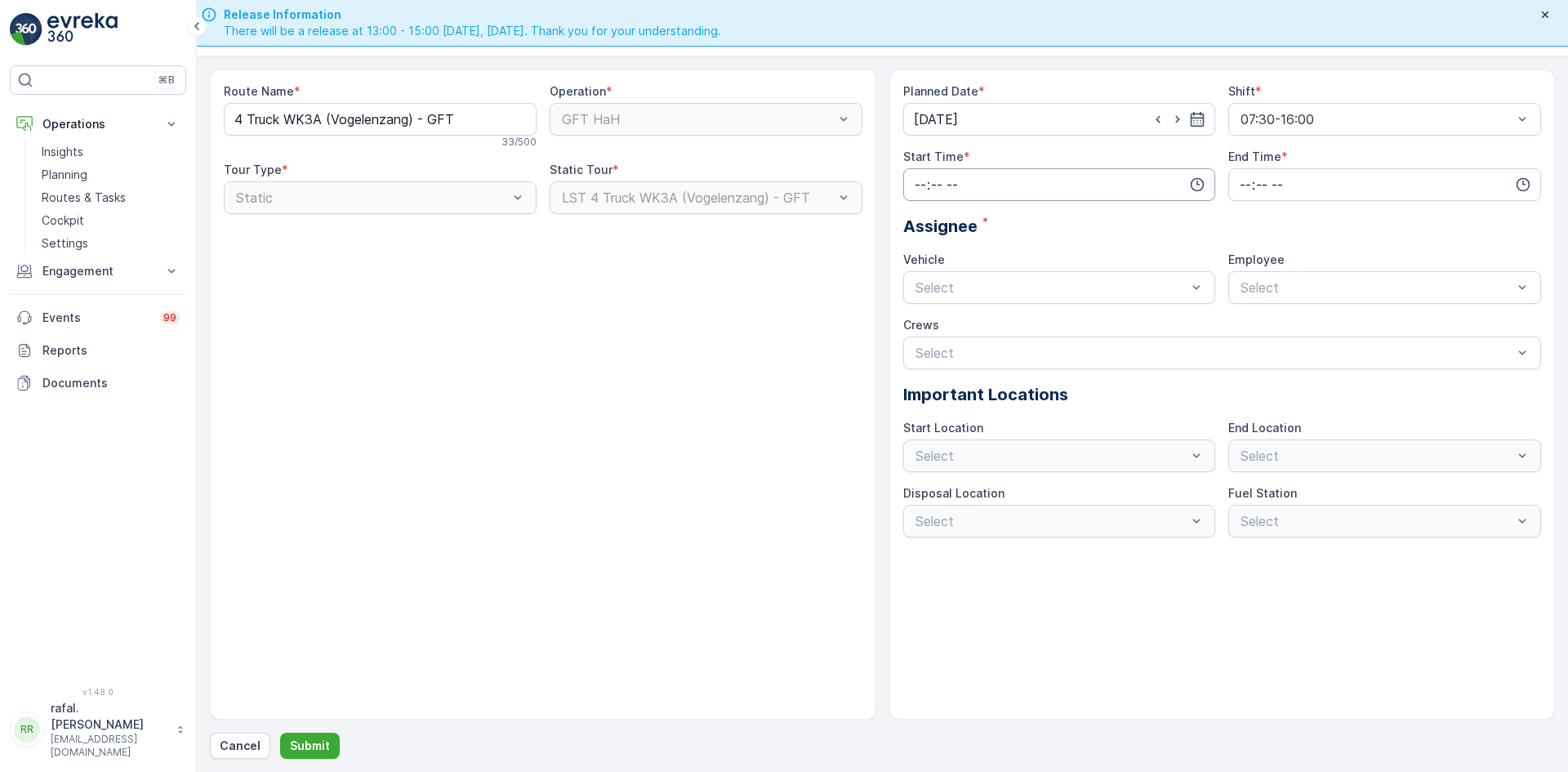
click at [1192, 174] on input "time" at bounding box center [1059, 185] width 313 height 33
click at [920, 290] on span "07" at bounding box center [920, 294] width 15 height 16
click at [961, 316] on span "30" at bounding box center [954, 314] width 14 height 16
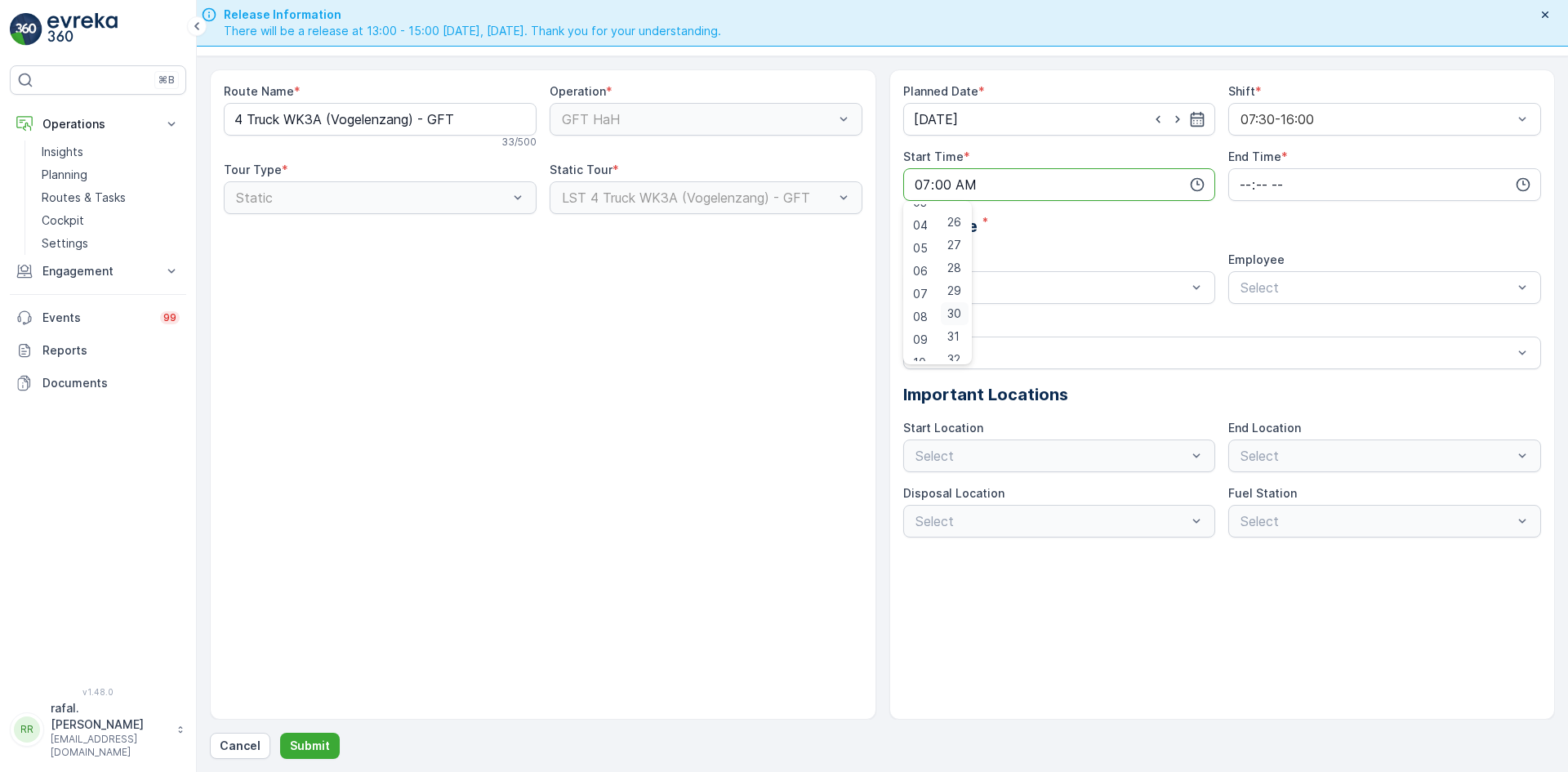
type input "07:30"
click at [1285, 181] on input "time" at bounding box center [1384, 185] width 313 height 33
click at [1248, 337] on span "16" at bounding box center [1245, 337] width 13 height 16
type input "16:00"
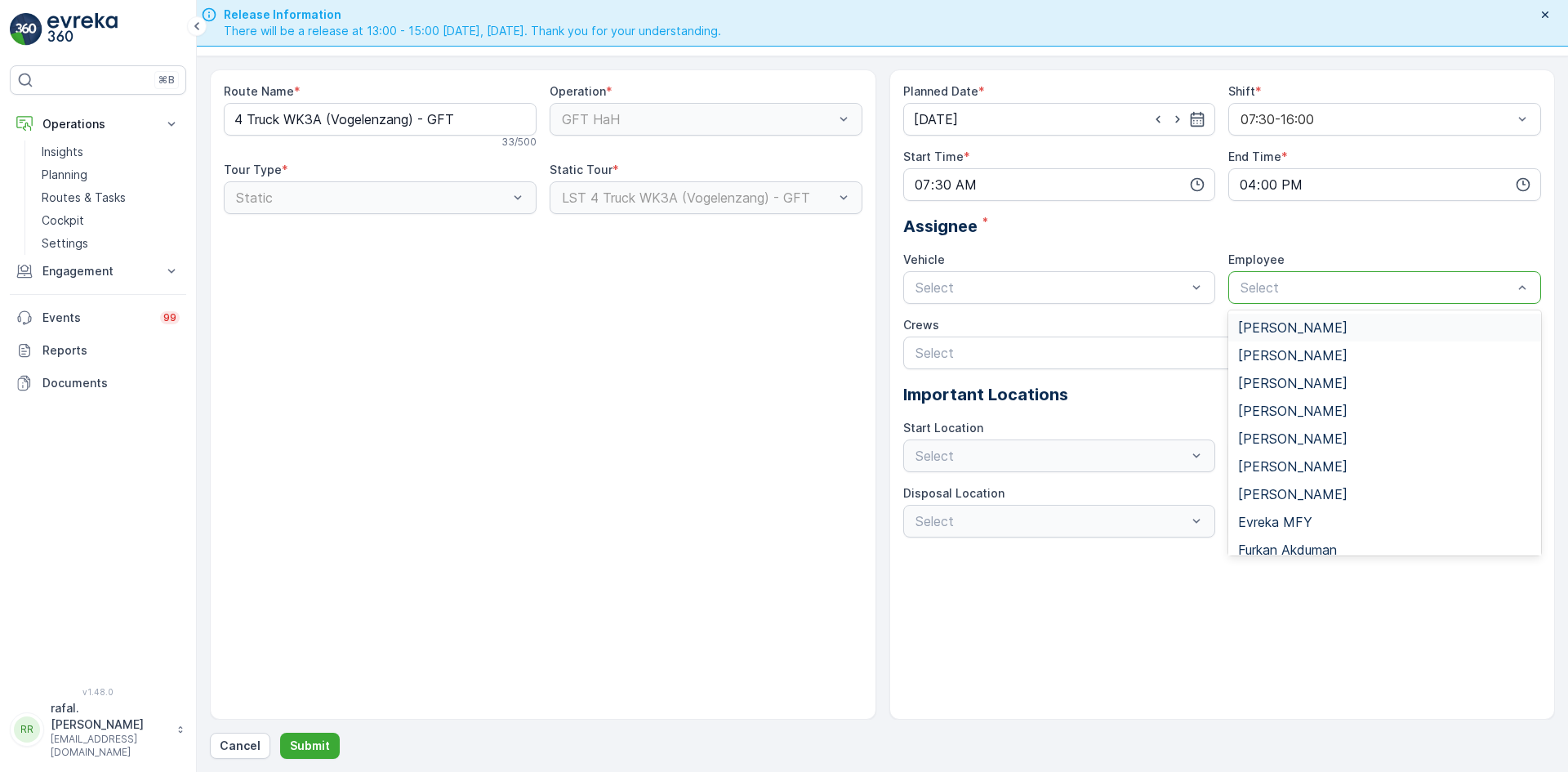
click at [1465, 287] on div at bounding box center [1376, 288] width 275 height 15
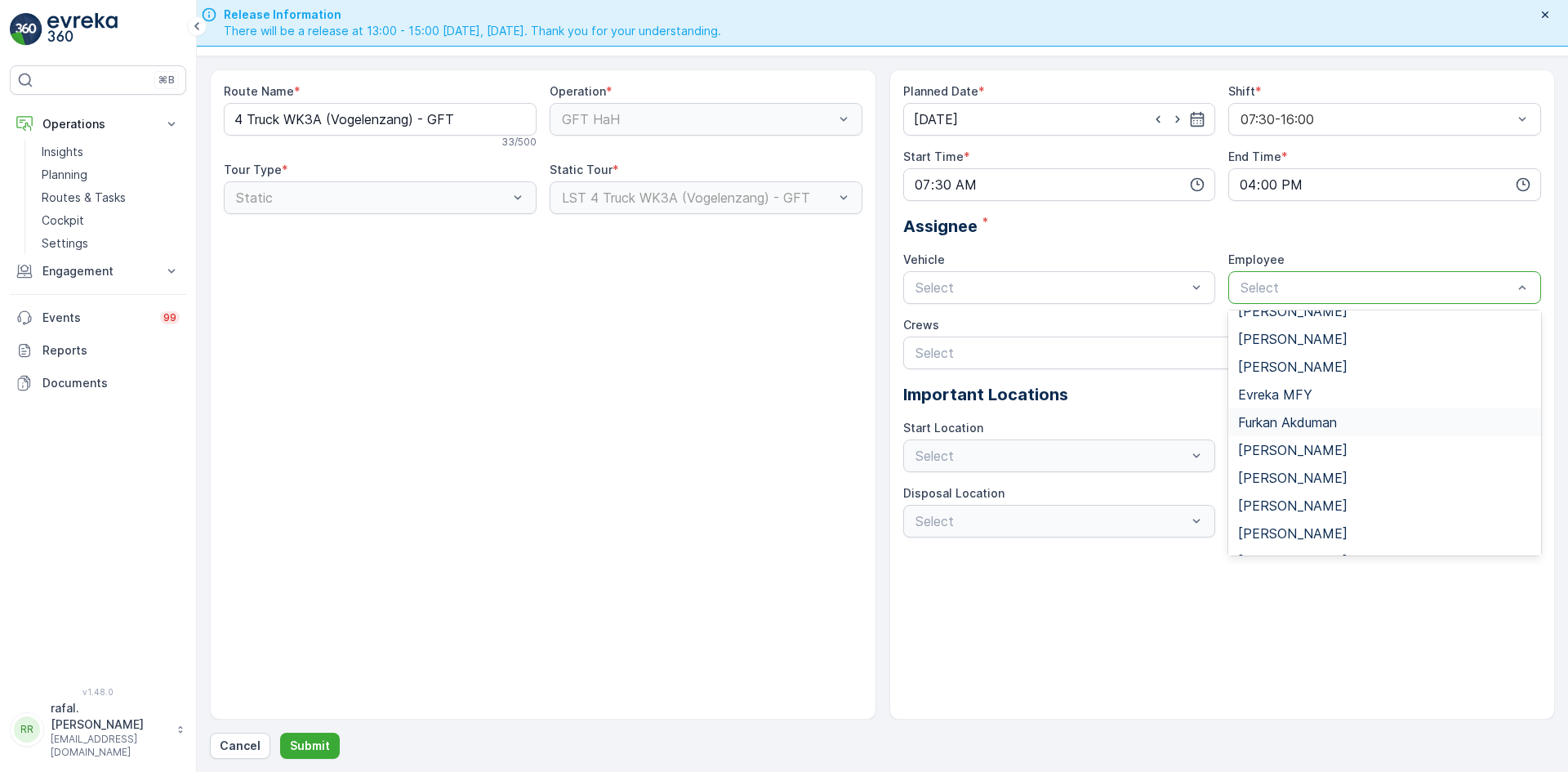
scroll to position [46, 0]
click at [1298, 393] on span "[PERSON_NAME]" at bounding box center [1293, 393] width 109 height 15
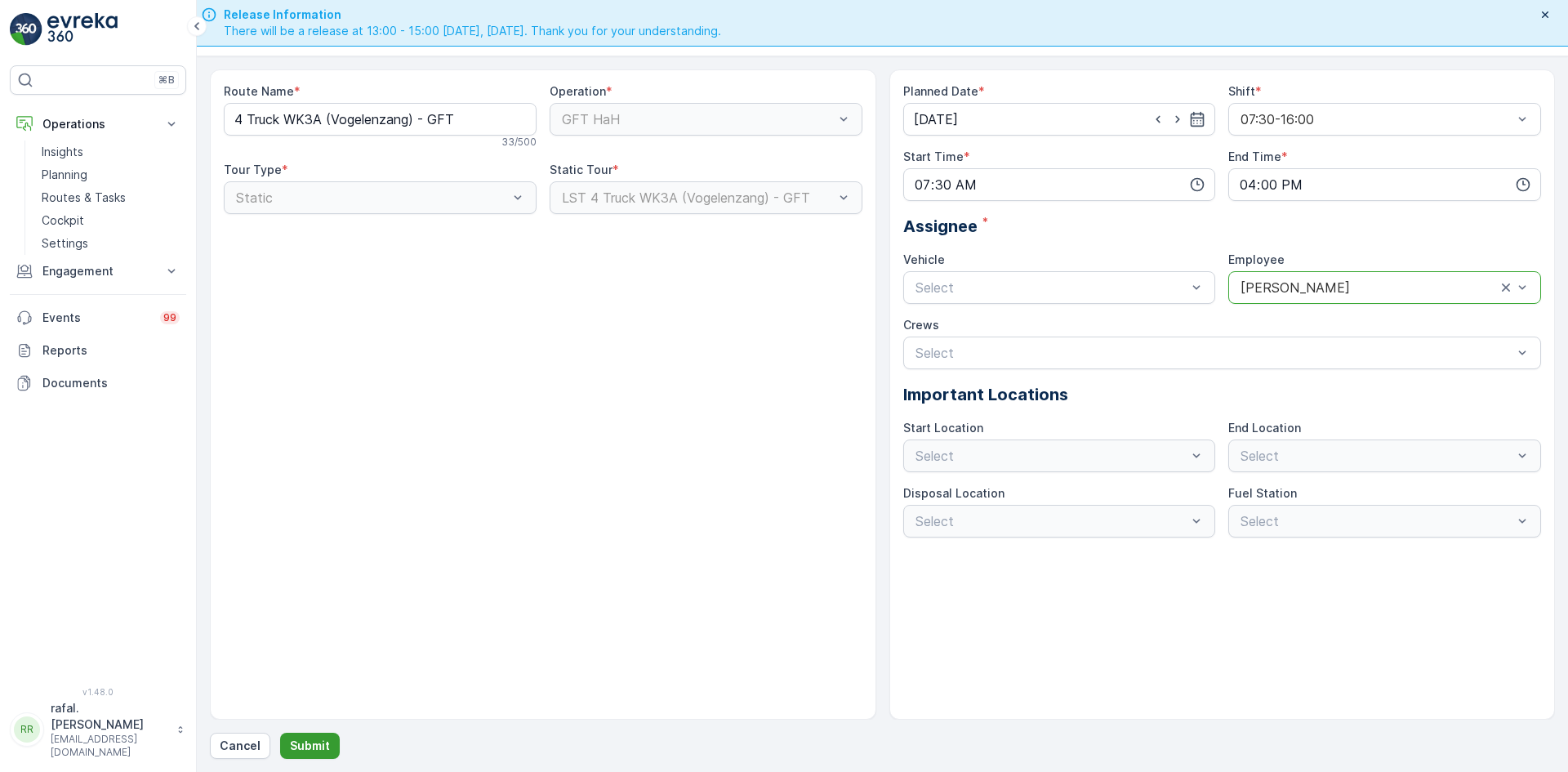
click at [317, 739] on p "Submit" at bounding box center [310, 746] width 40 height 16
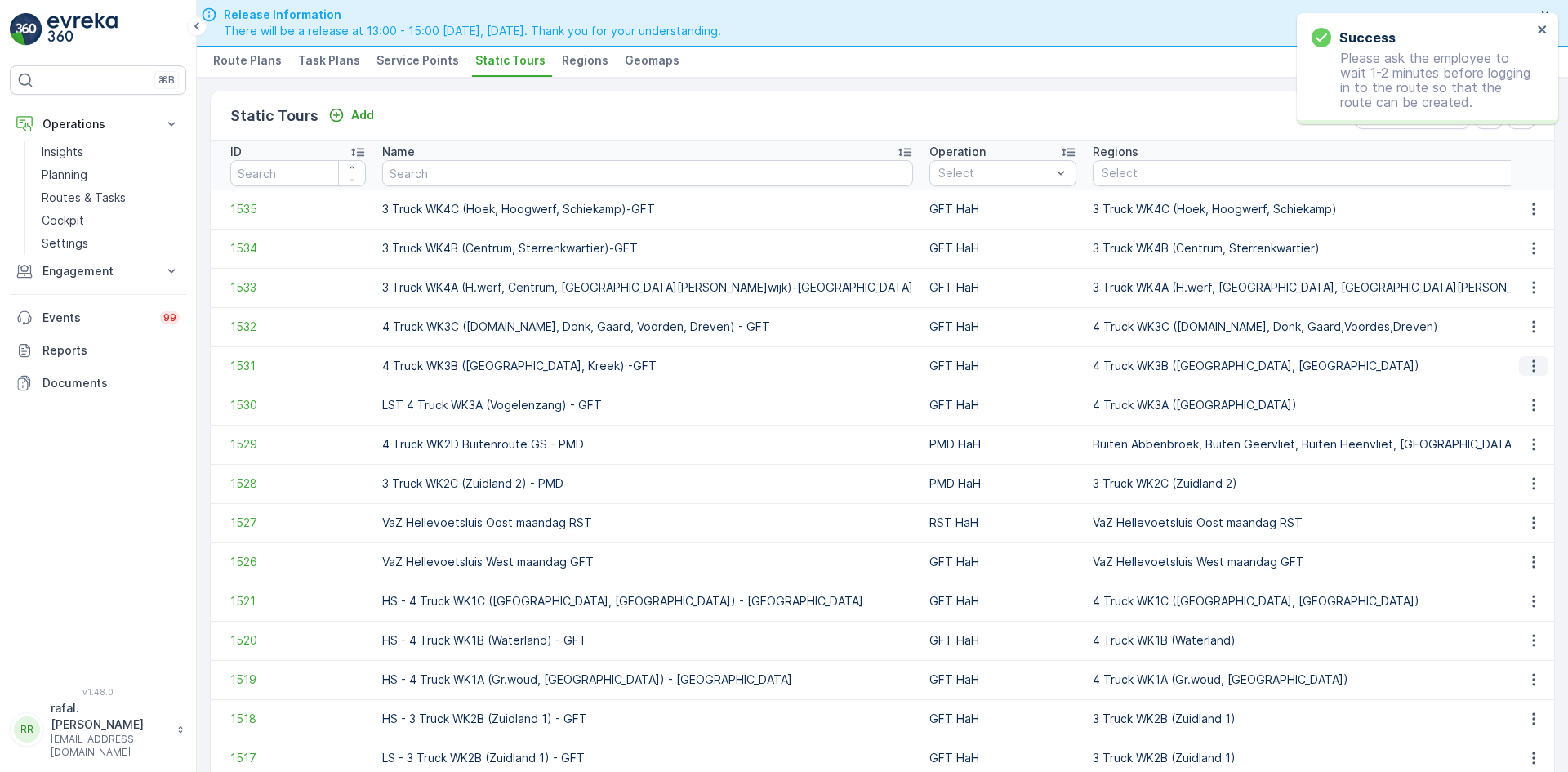
click at [1526, 368] on icon "button" at bounding box center [1534, 366] width 16 height 16
click at [1522, 434] on span "Add Ad Hoc Route" at bounding box center [1508, 436] width 102 height 16
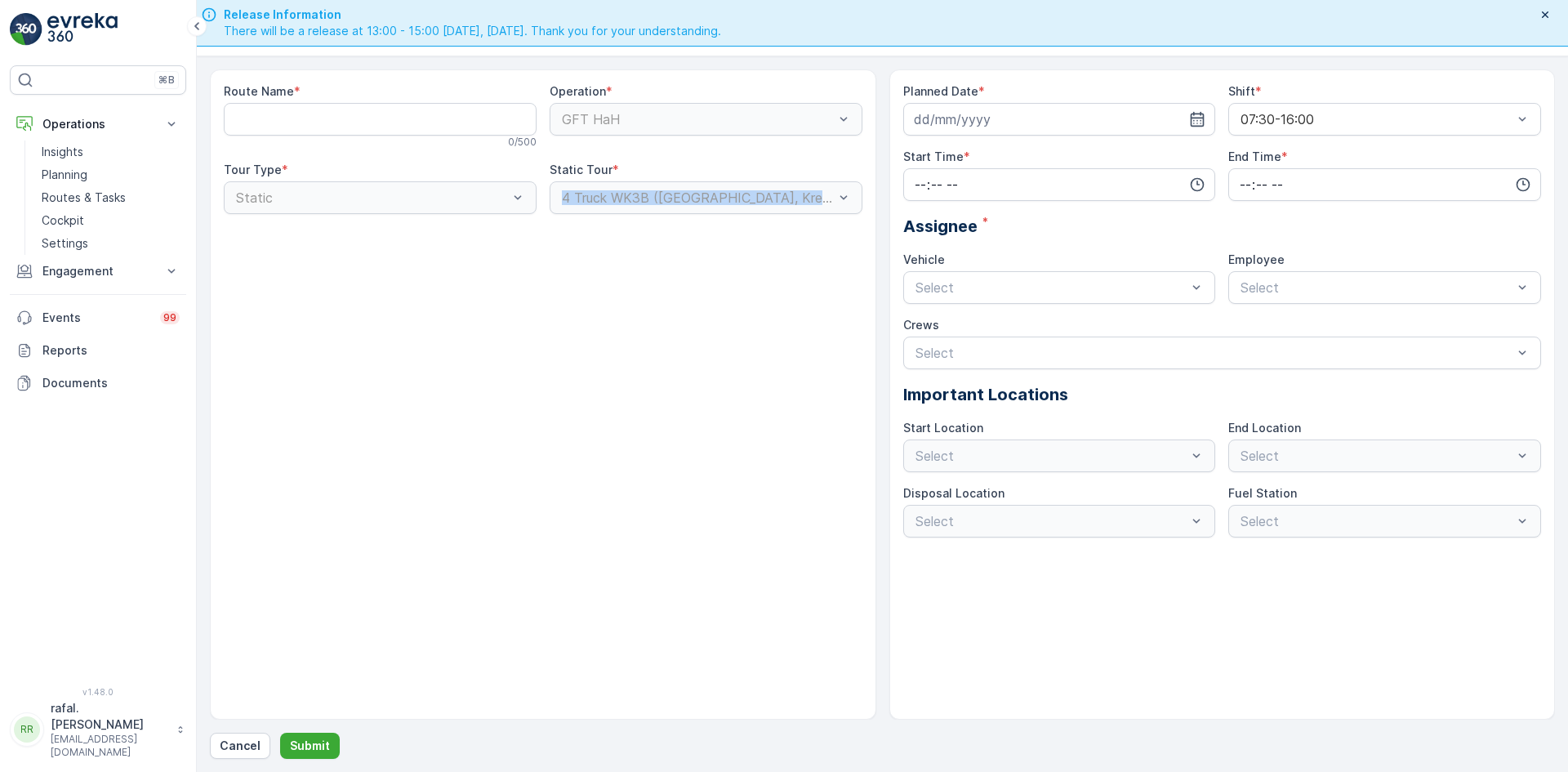
drag, startPoint x: 559, startPoint y: 199, endPoint x: 814, endPoint y: 212, distance: 255.3
click at [814, 212] on div "4 Truck WK3B ([GEOGRAPHIC_DATA], Kreek) -GFT" at bounding box center [706, 198] width 313 height 33
copy div "4 Truck WK3B ([GEOGRAPHIC_DATA], Kreek) -GFT"
click at [355, 111] on Name "Route Name" at bounding box center [380, 119] width 313 height 33
paste Name "4 Truck WK3B ([GEOGRAPHIC_DATA], Kreek) -GFT"
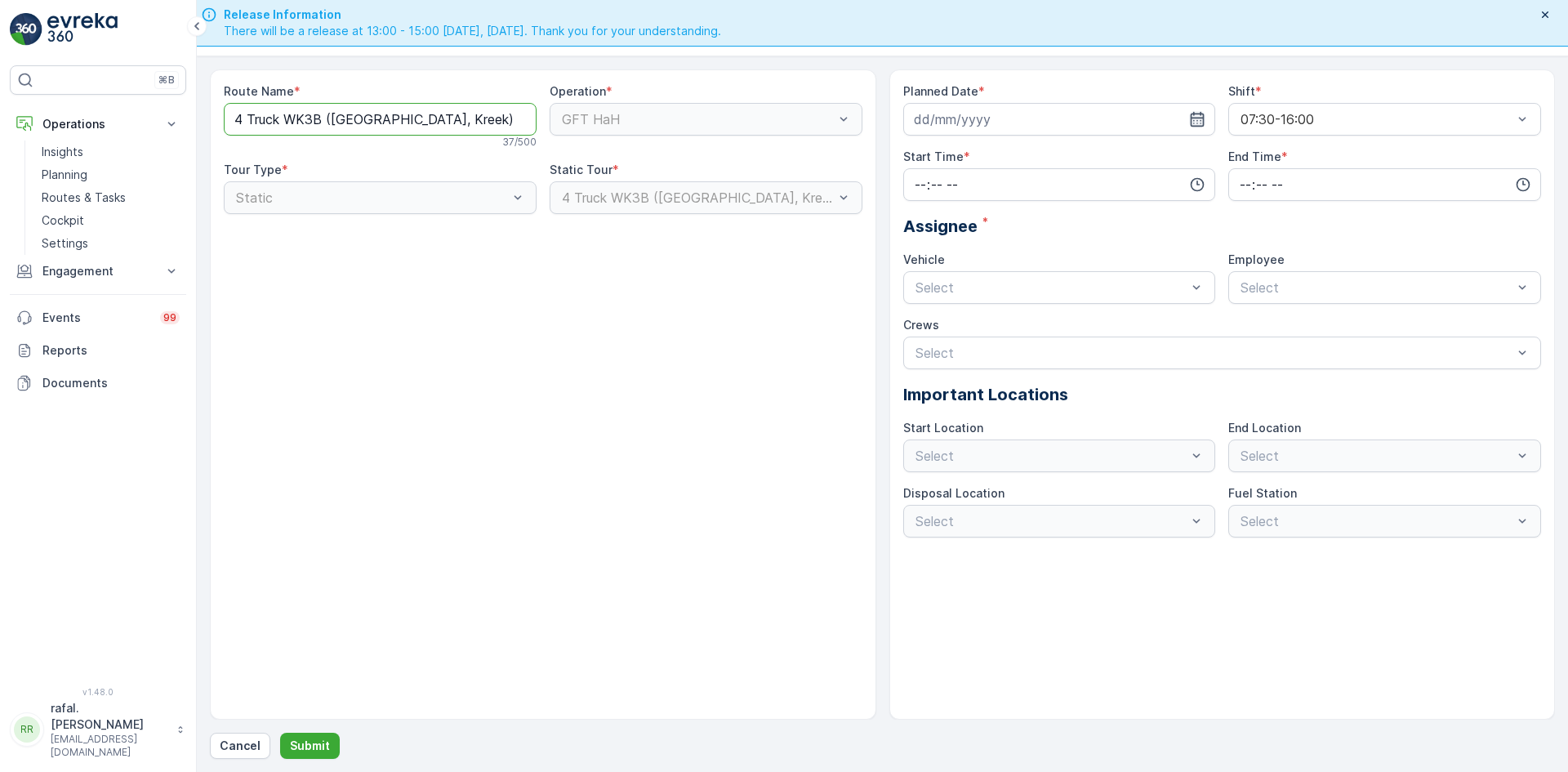
type Name "4 Truck WK3B ([GEOGRAPHIC_DATA], Kreek) -GFT"
click at [1192, 119] on icon "button" at bounding box center [1197, 119] width 16 height 16
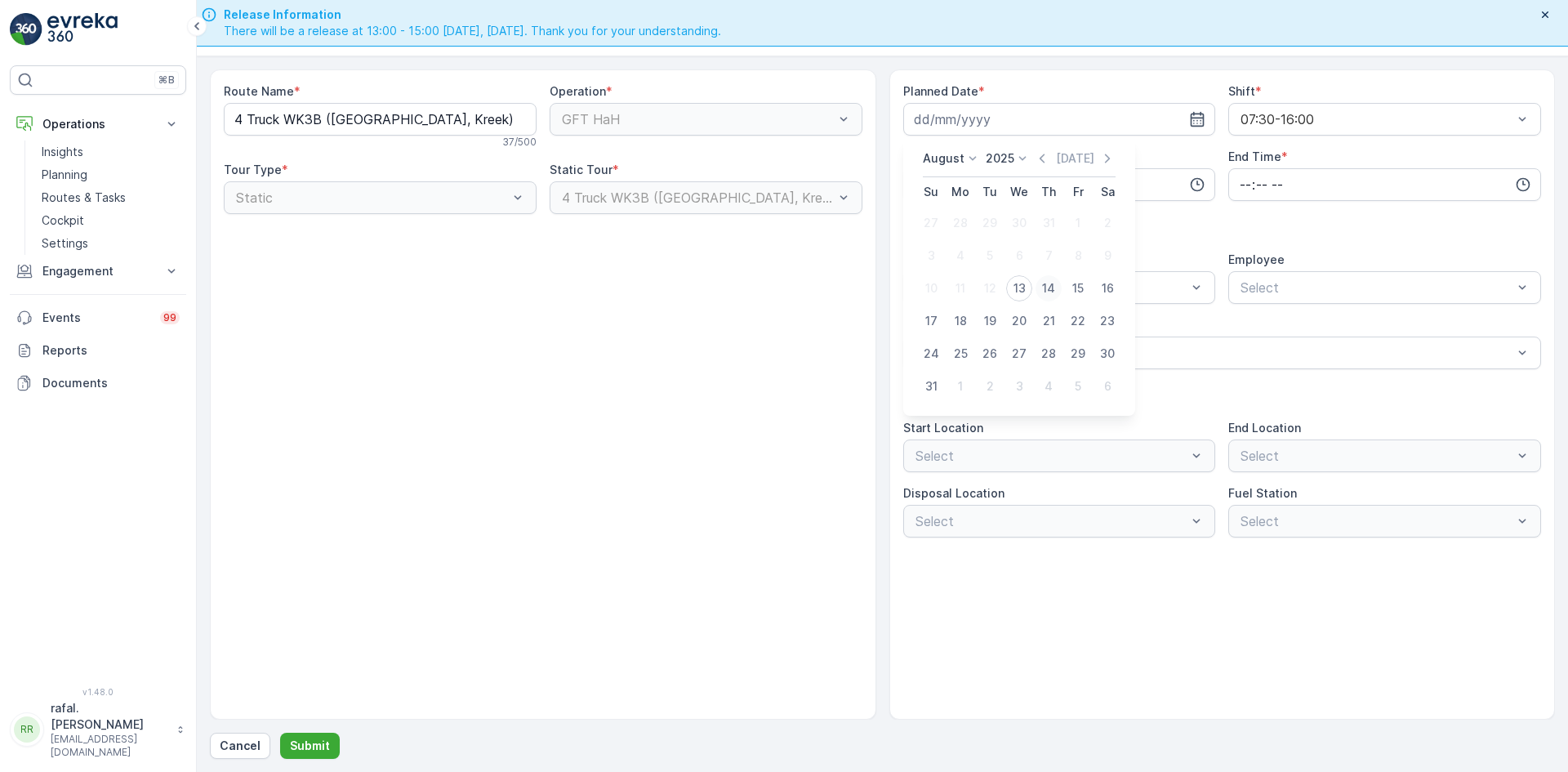
click at [1044, 295] on div "14" at bounding box center [1049, 288] width 26 height 26
type input "[DATE]"
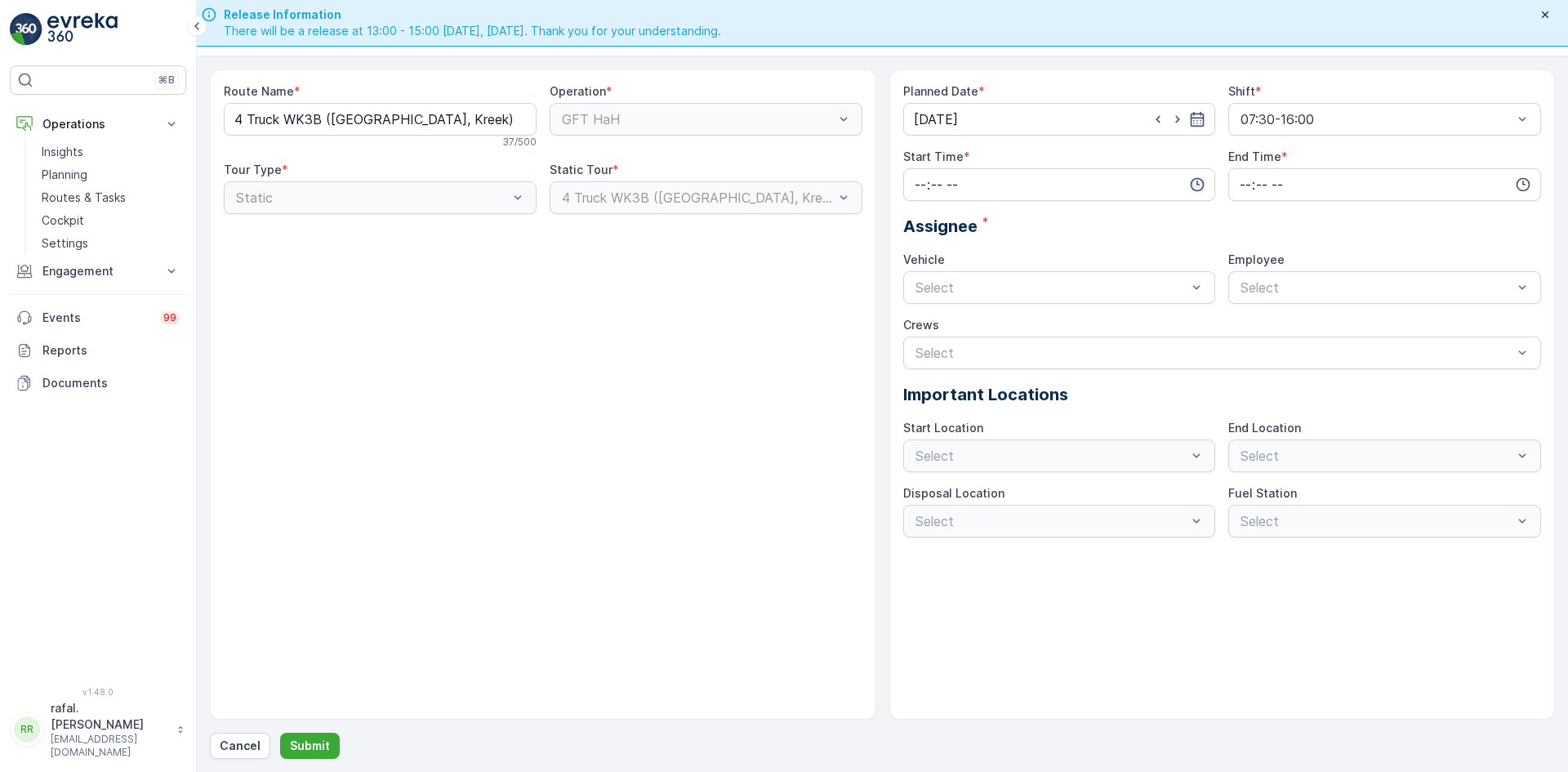
click at [1189, 181] on icon "button" at bounding box center [1197, 185] width 16 height 16
click at [917, 294] on span "07" at bounding box center [920, 294] width 15 height 16
click at [957, 328] on span "30" at bounding box center [954, 330] width 14 height 16
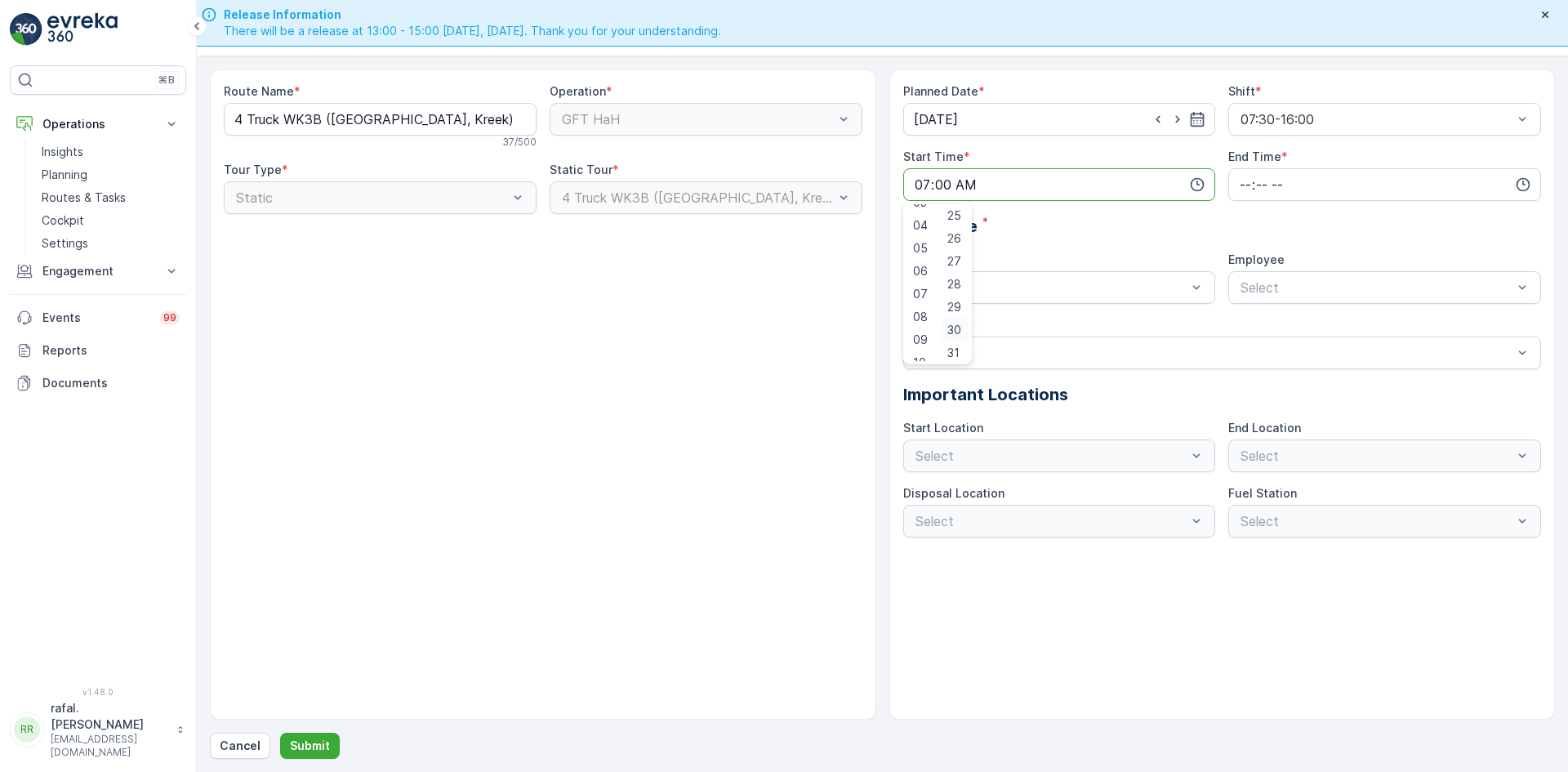
type input "07:30"
click at [1287, 172] on input "time" at bounding box center [1384, 185] width 313 height 33
click at [1245, 337] on span "16" at bounding box center [1245, 337] width 13 height 16
type input "16:00"
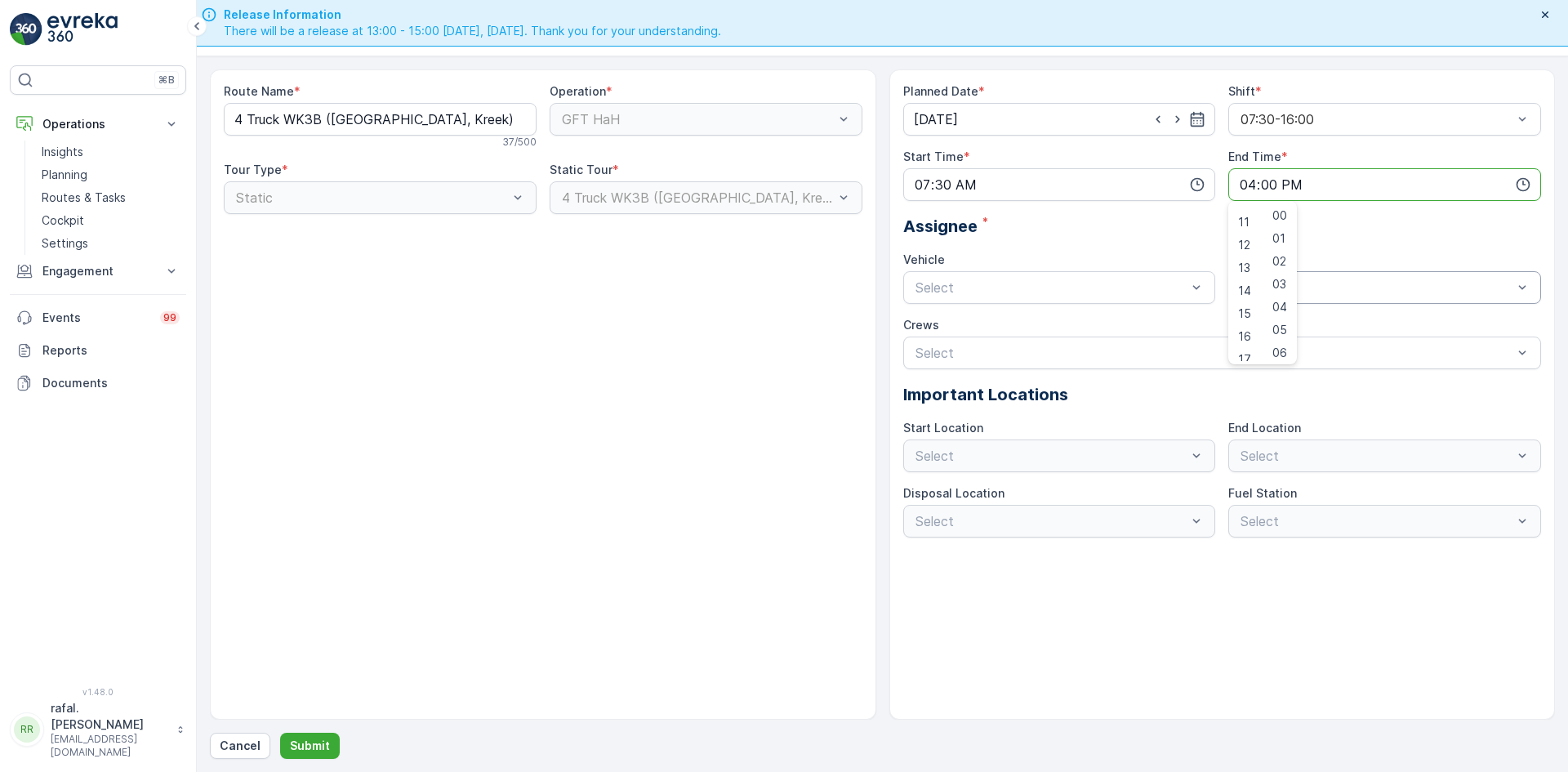
click at [1400, 289] on div at bounding box center [1376, 288] width 275 height 15
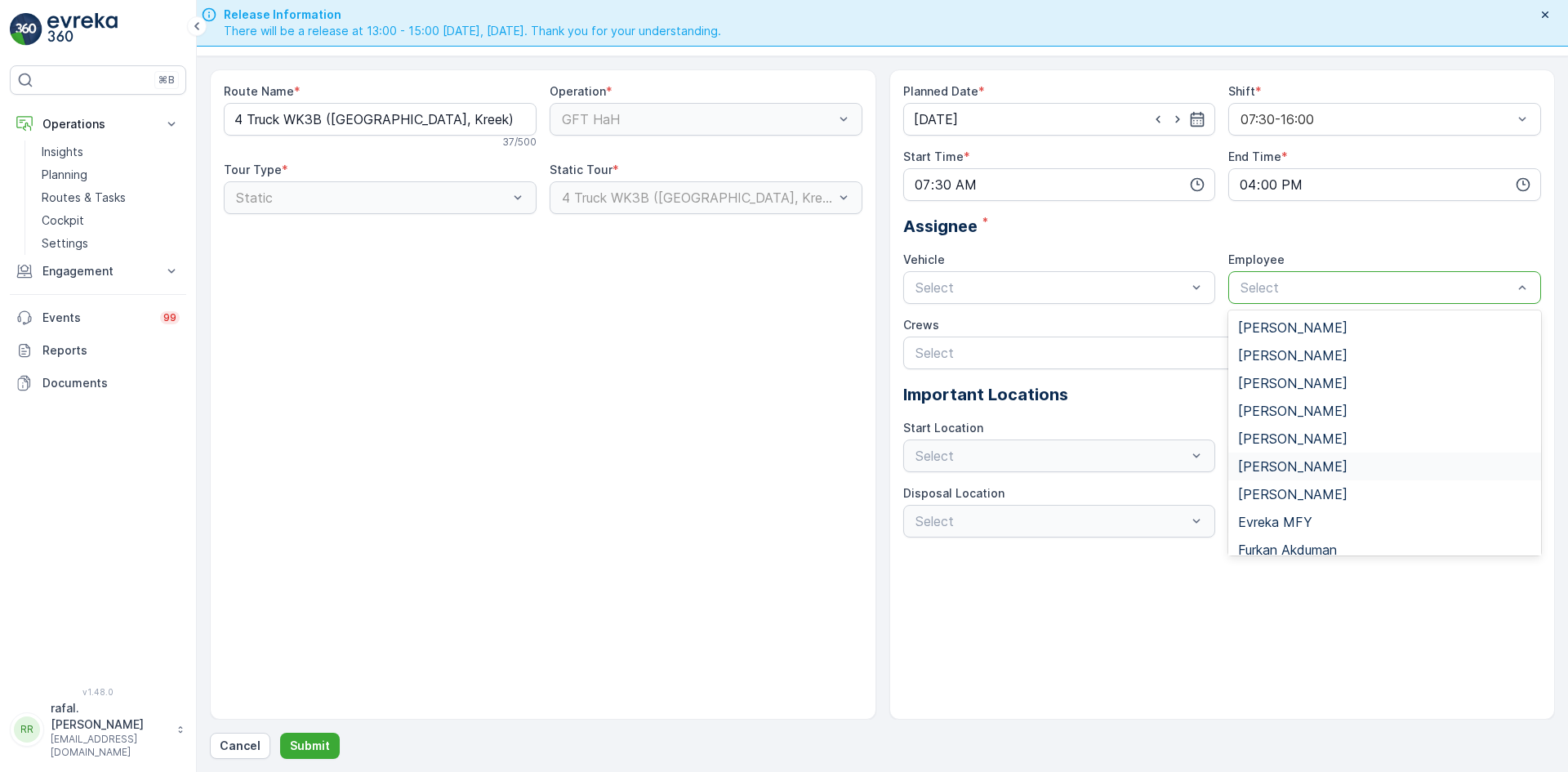
click at [1309, 465] on span "[PERSON_NAME]" at bounding box center [1293, 466] width 109 height 15
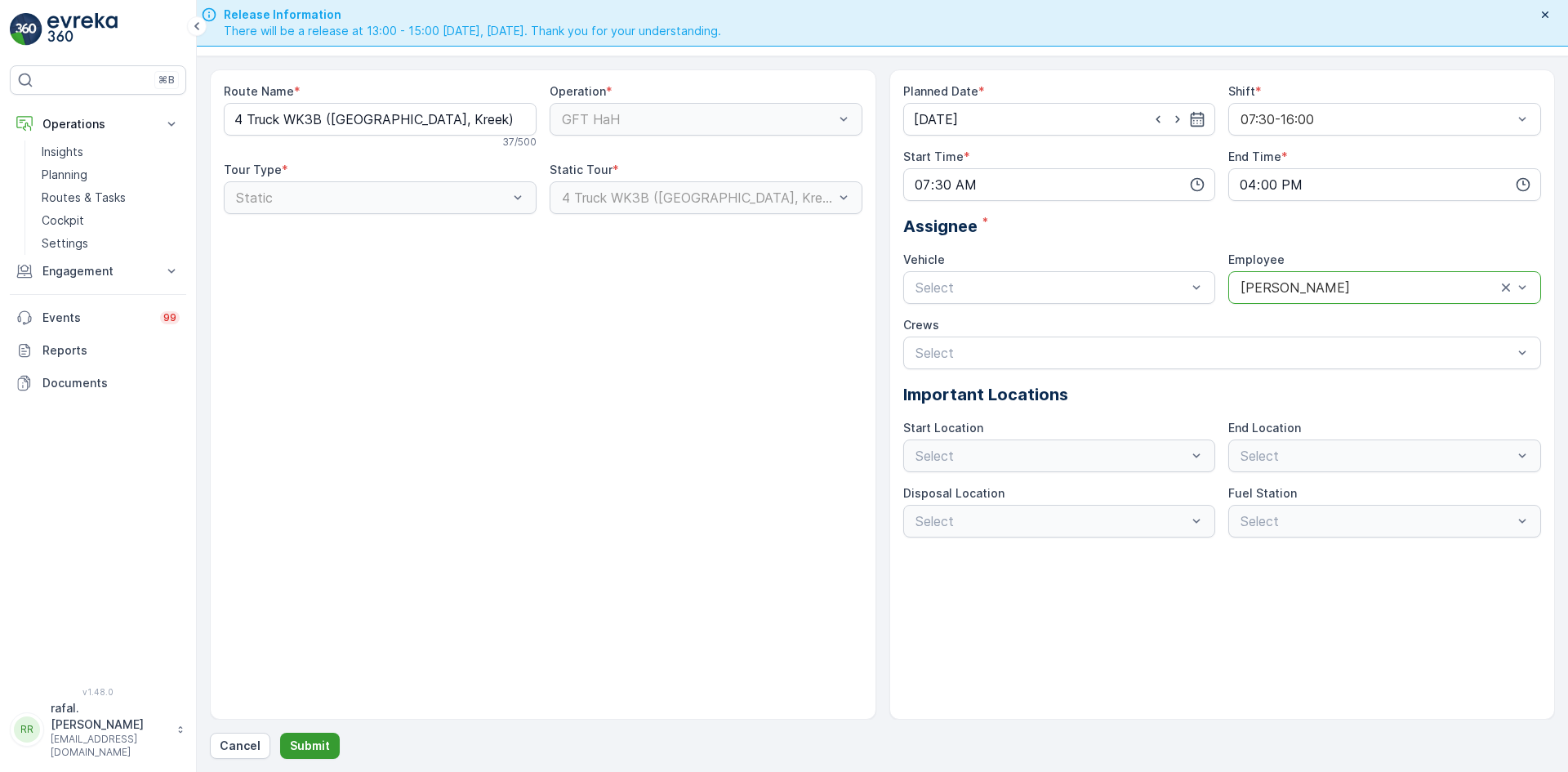
click at [301, 748] on p "Submit" at bounding box center [310, 746] width 40 height 16
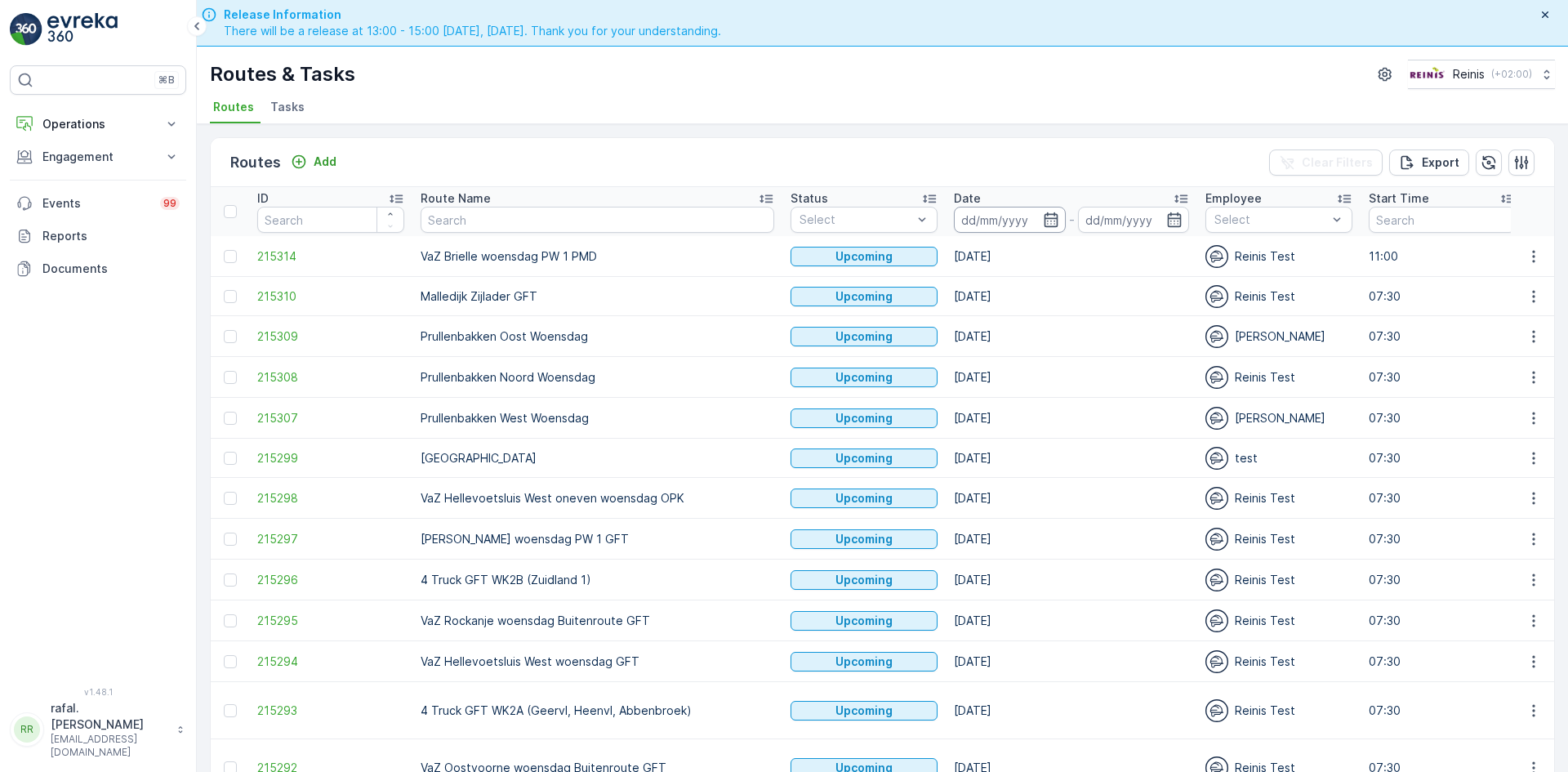
click at [962, 212] on input at bounding box center [1009, 220] width 112 height 26
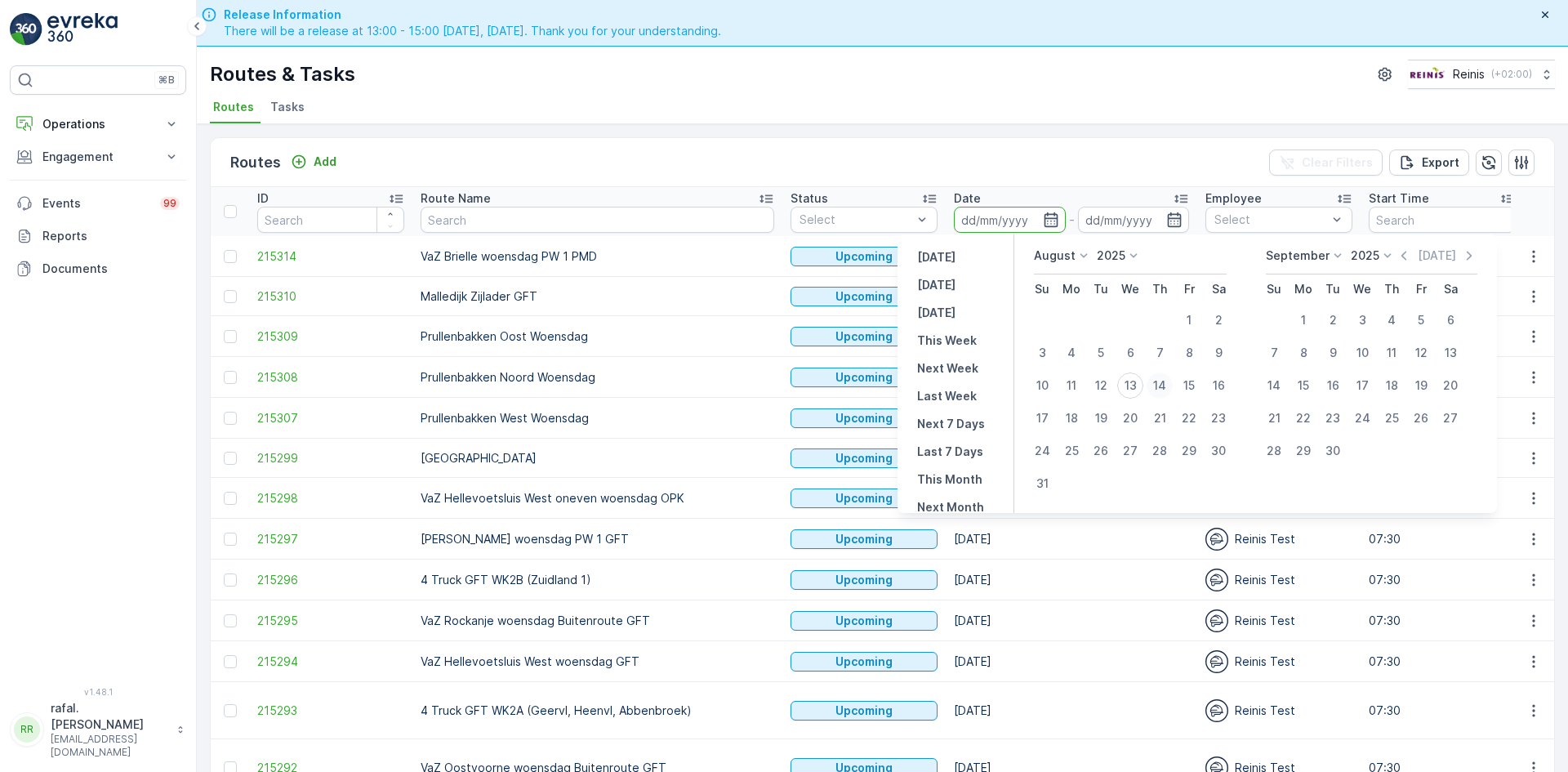
click at [1160, 383] on div "14" at bounding box center [1160, 386] width 26 height 26
type input "[DATE]"
click at [1160, 383] on div "14" at bounding box center [1160, 386] width 26 height 26
type input "[DATE]"
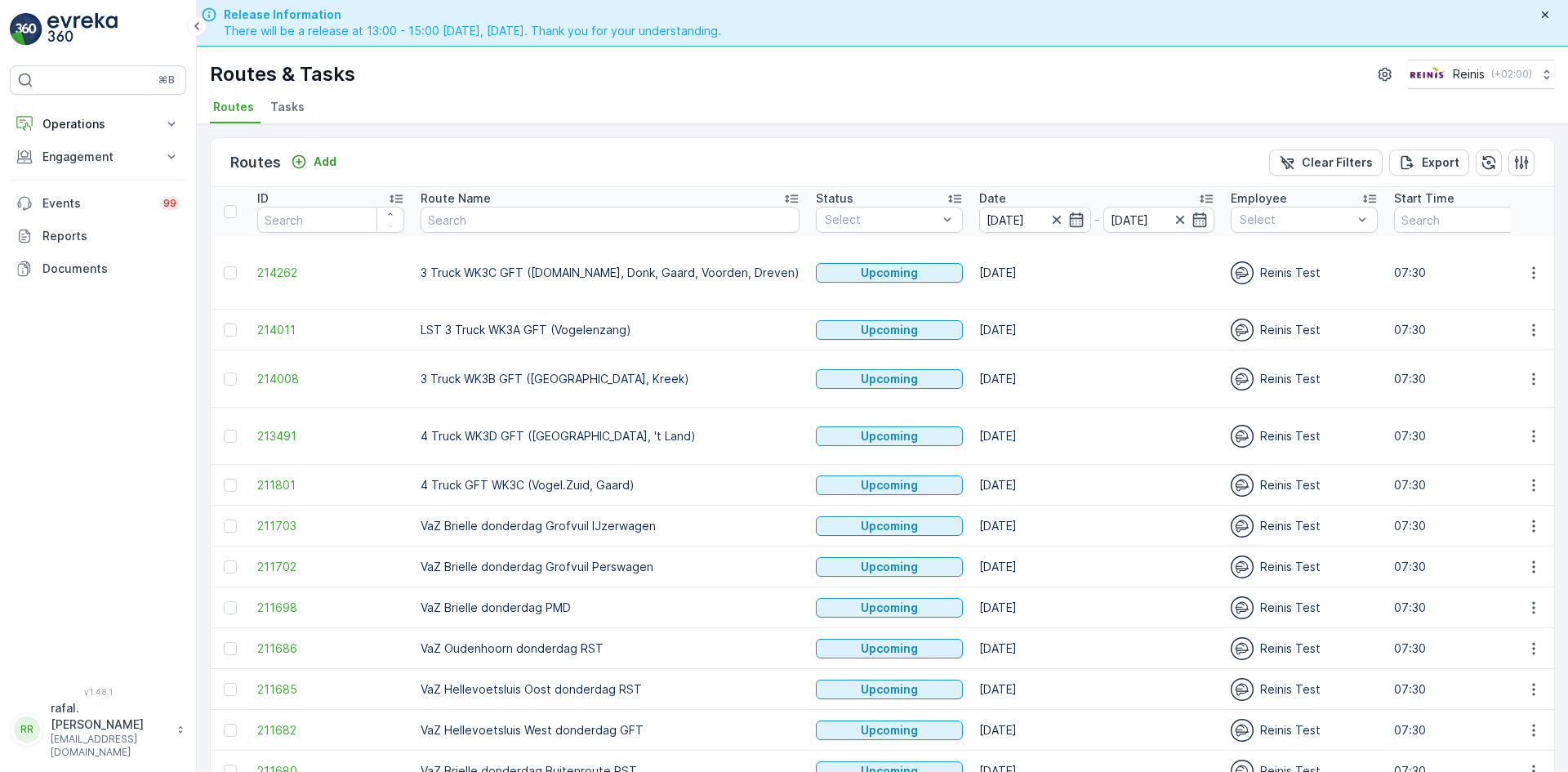
click at [785, 196] on icon at bounding box center [791, 199] width 13 height 8
